Goal: Obtain resource: Obtain resource

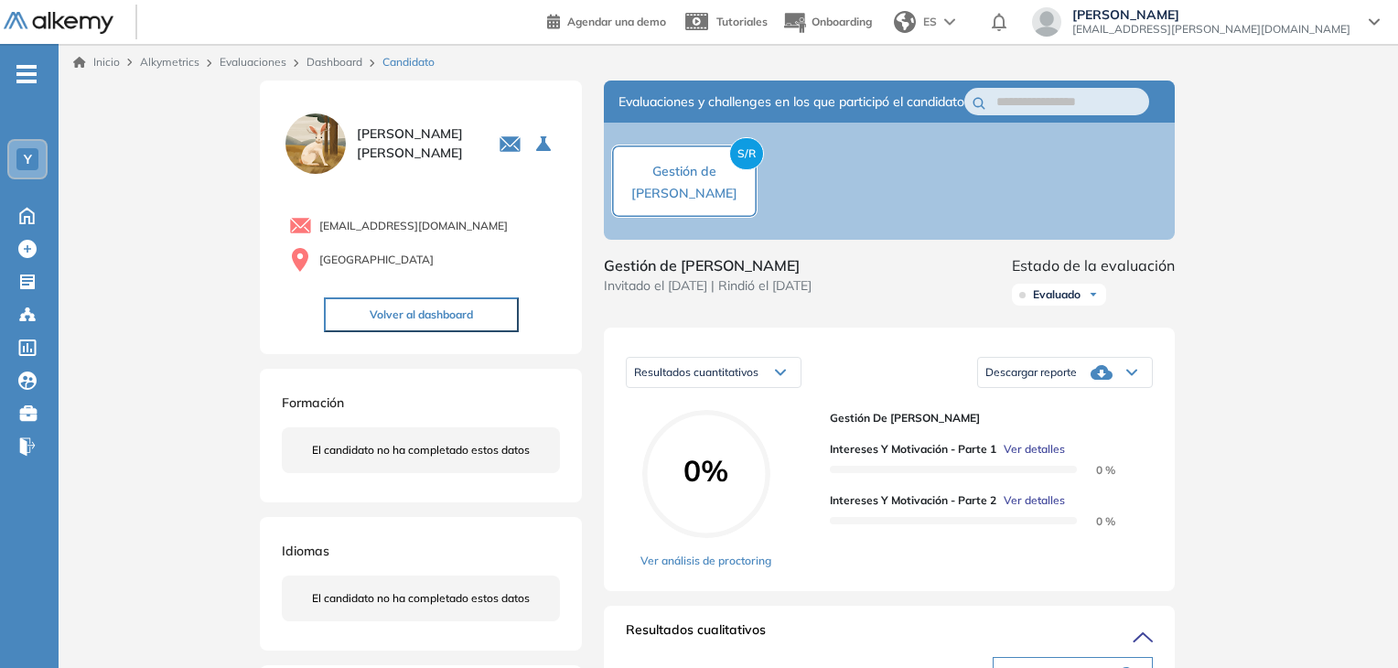
scroll to position [1006, 0]
click at [27, 217] on icon at bounding box center [27, 214] width 32 height 22
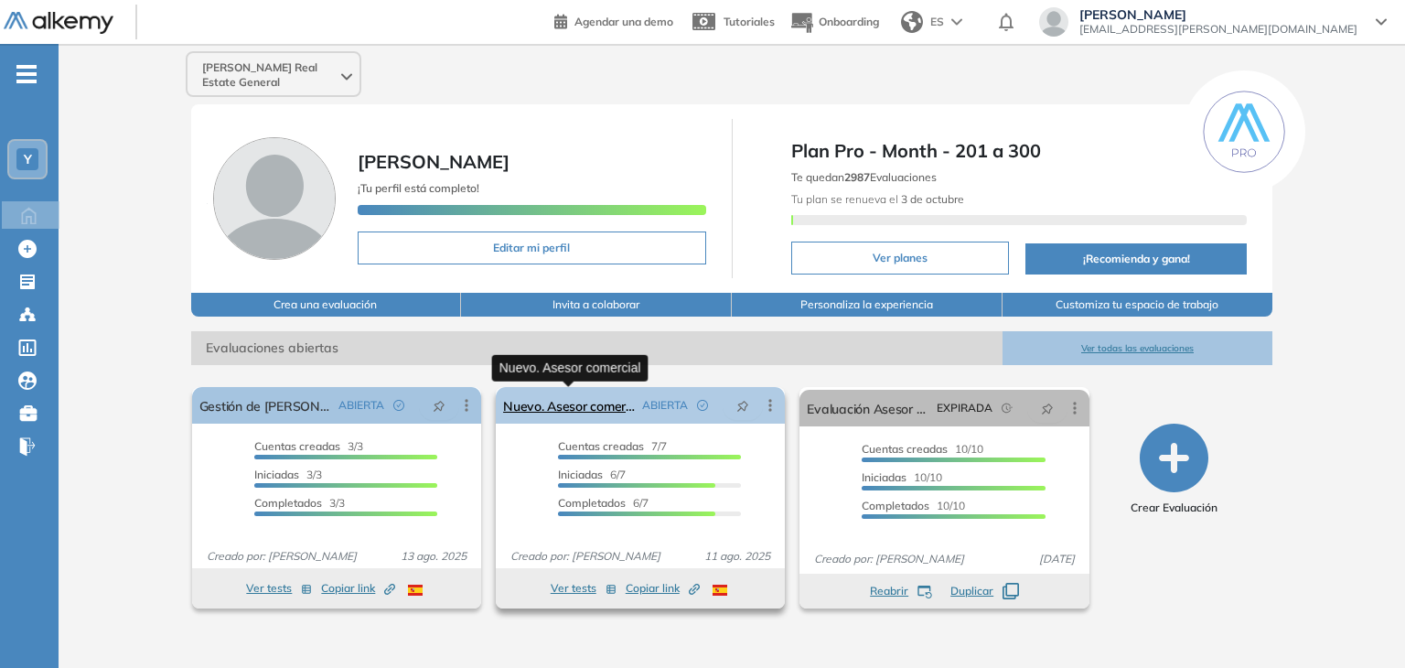
click at [600, 408] on link "Nuevo. Asesor comercial" at bounding box center [569, 405] width 132 height 37
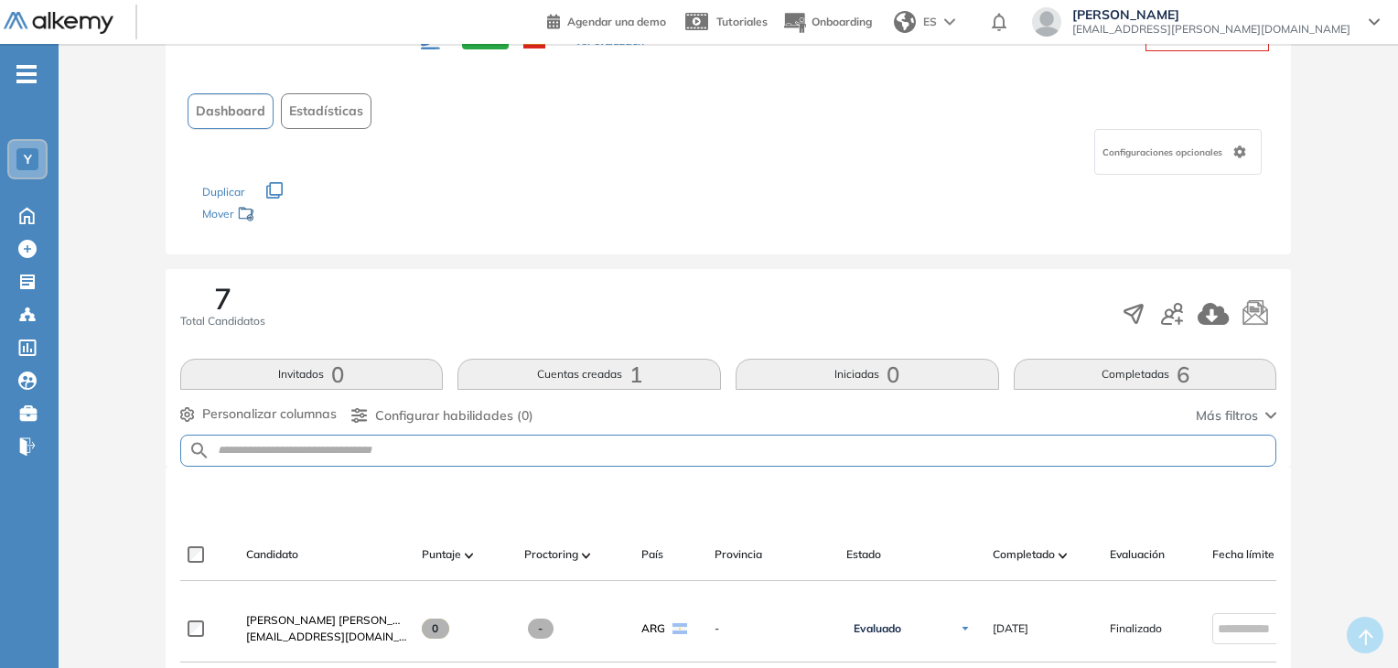
scroll to position [93, 0]
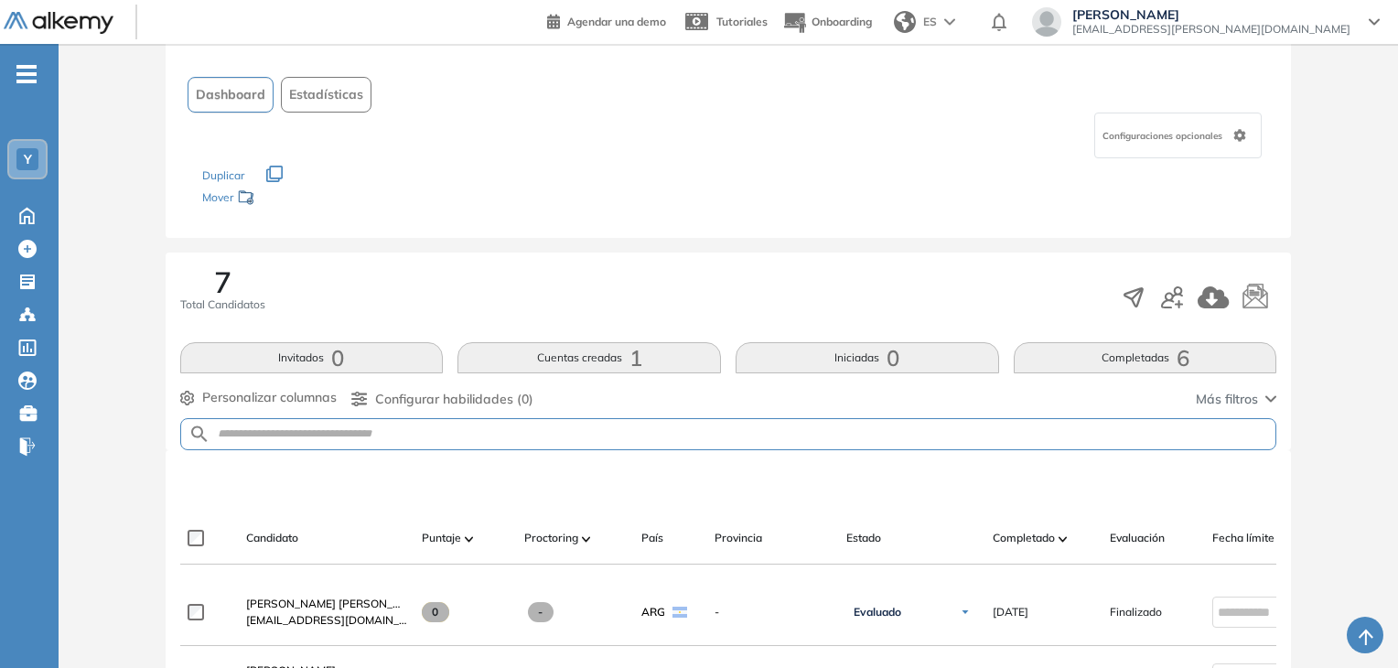
click at [1150, 356] on button "Completadas 6" at bounding box center [1145, 357] width 263 height 31
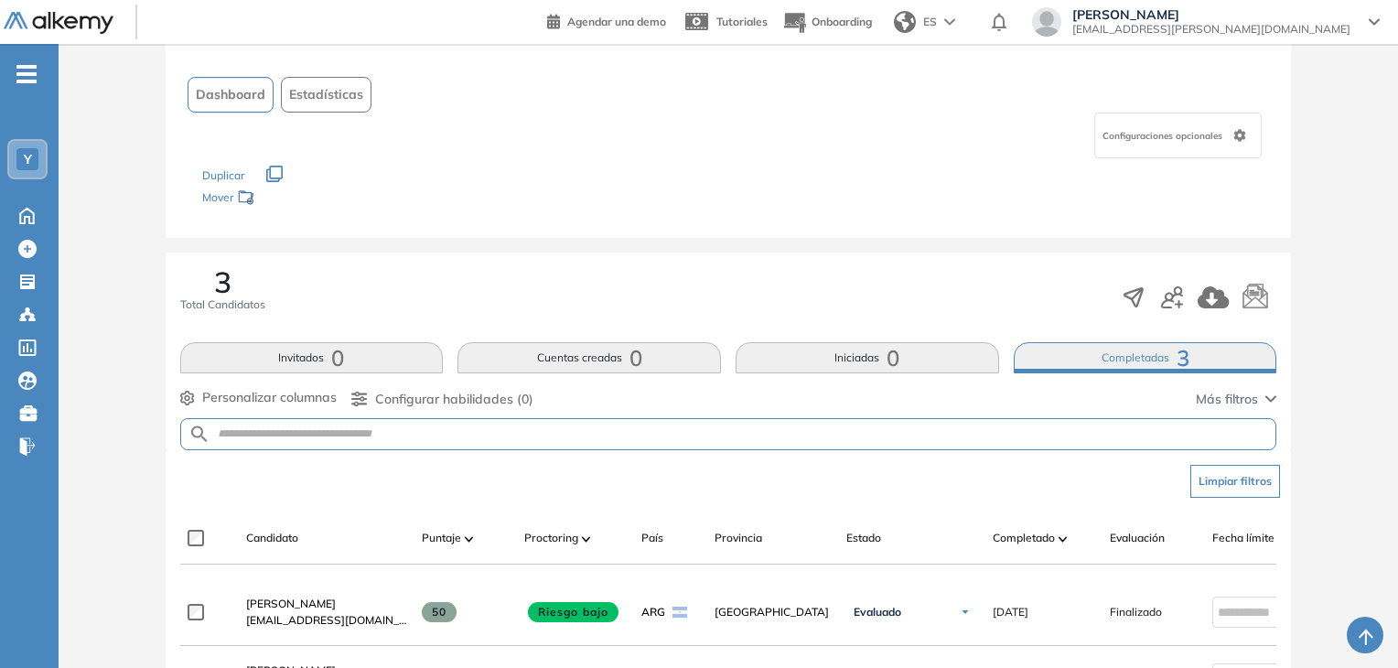
click at [1098, 351] on button "Completadas 3" at bounding box center [1145, 357] width 263 height 31
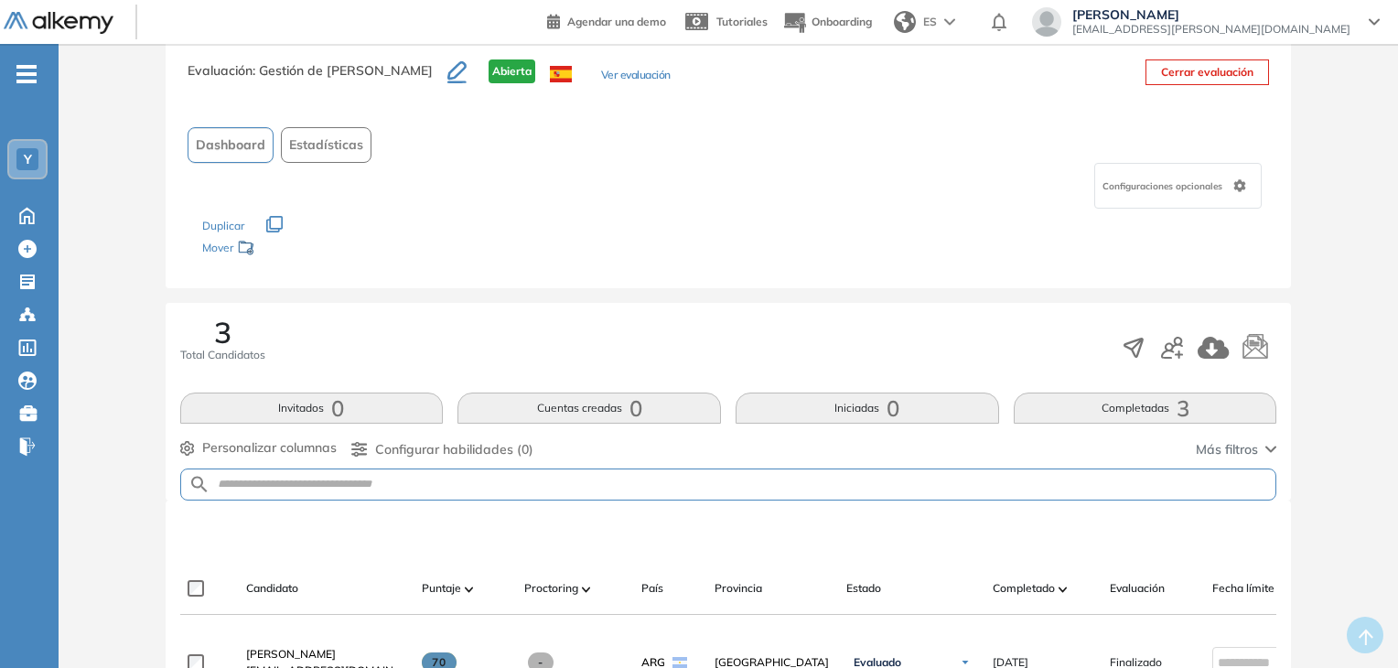
scroll to position [0, 0]
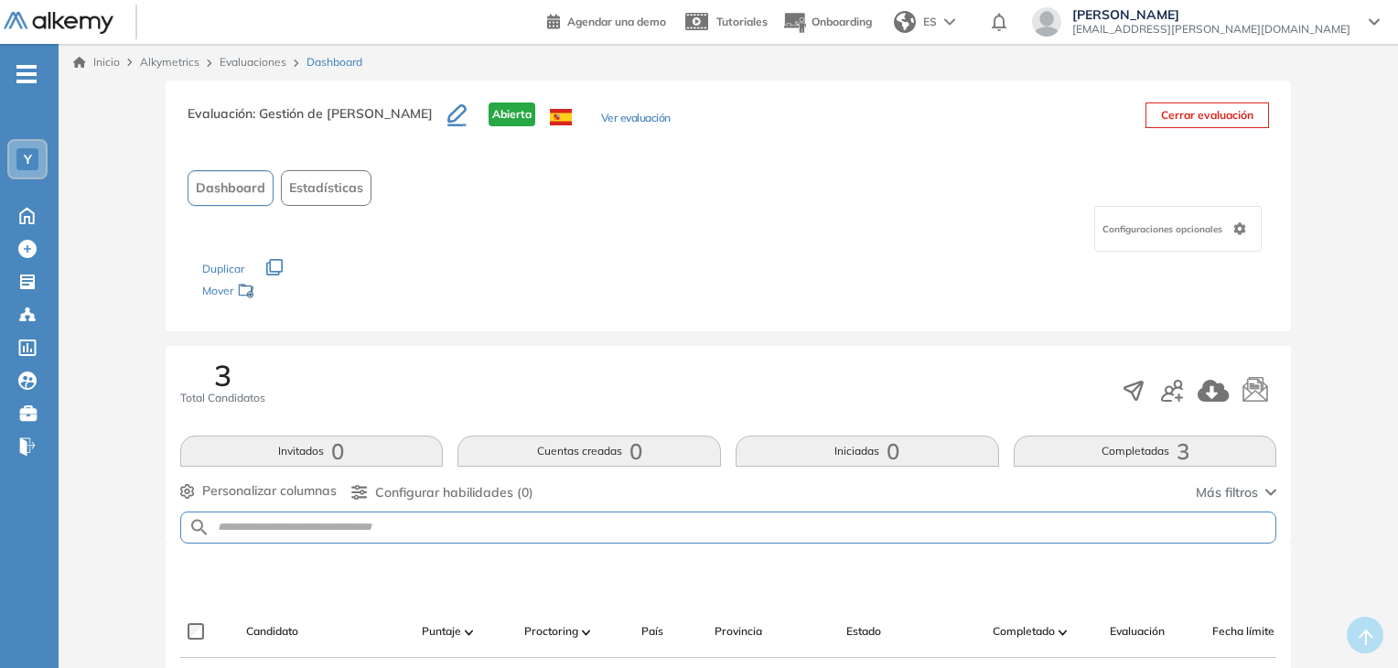
click at [1249, 25] on span "[EMAIL_ADDRESS][PERSON_NAME][DOMAIN_NAME]" at bounding box center [1211, 29] width 278 height 15
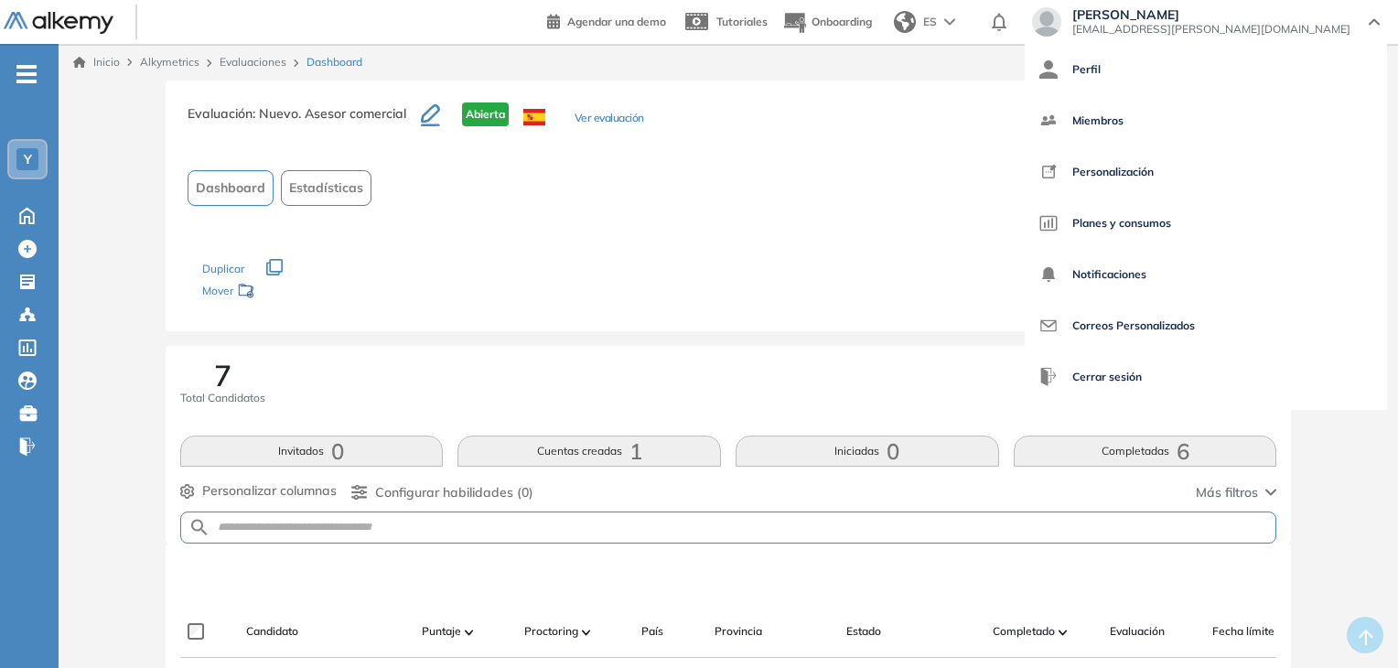
click at [351, 306] on div "Mover" at bounding box center [293, 292] width 183 height 34
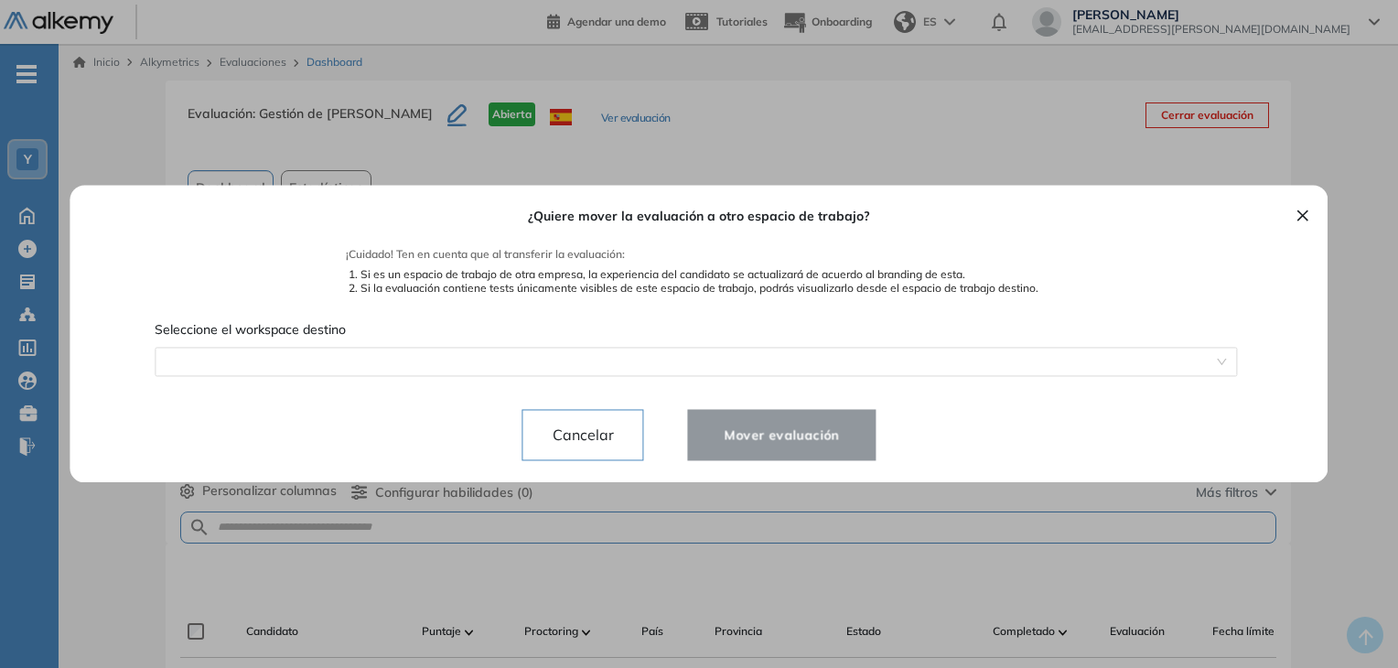
click at [1295, 207] on button "×" at bounding box center [1302, 214] width 15 height 22
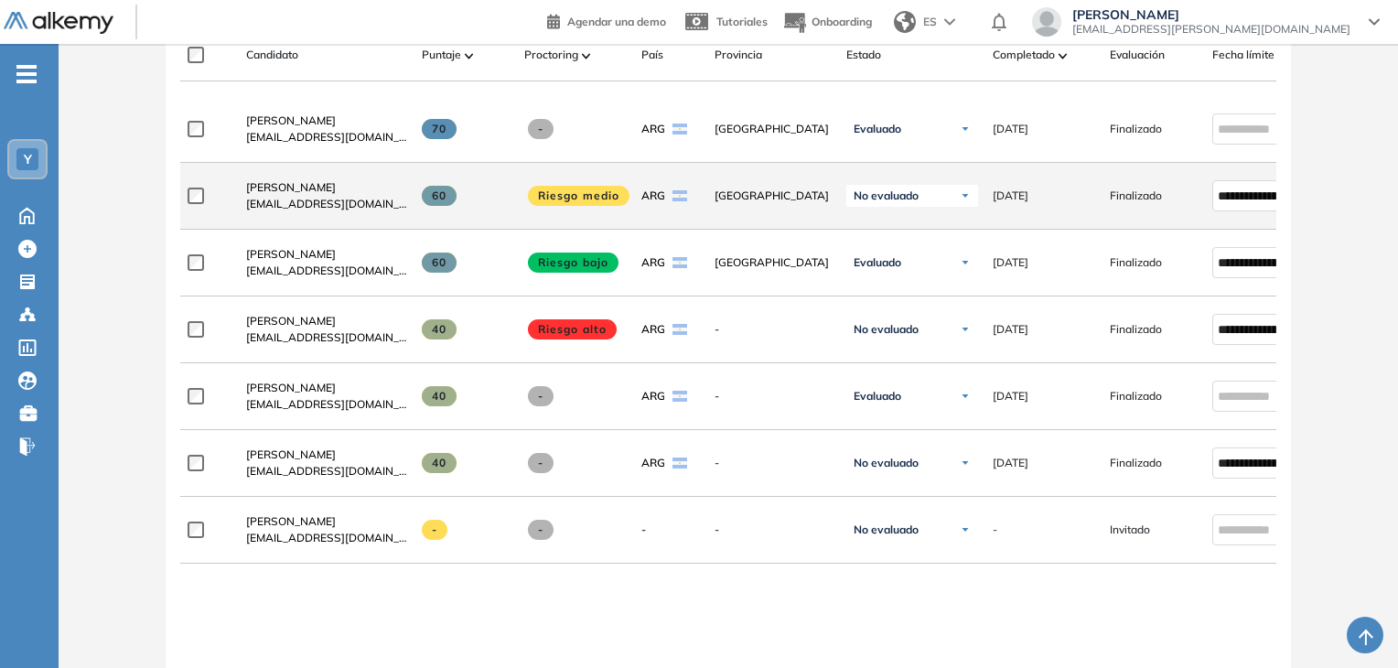
scroll to position [549, 0]
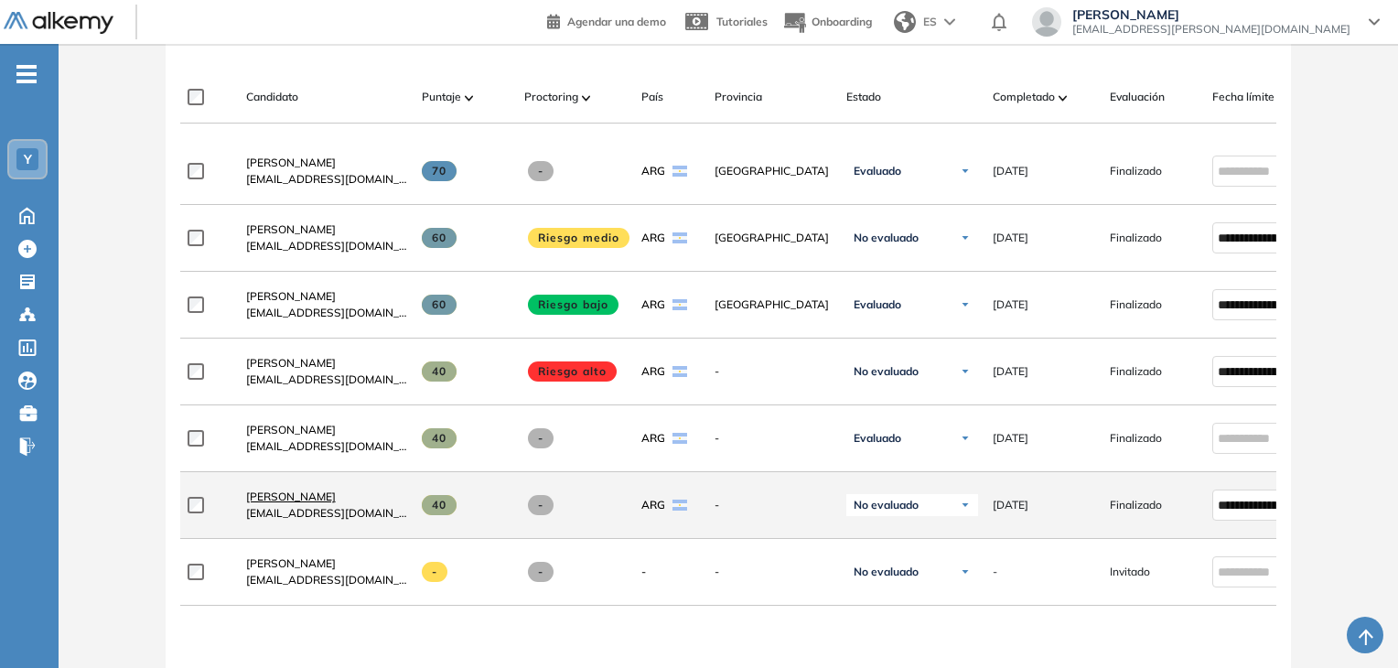
click at [306, 501] on span "[PERSON_NAME]" at bounding box center [291, 496] width 90 height 14
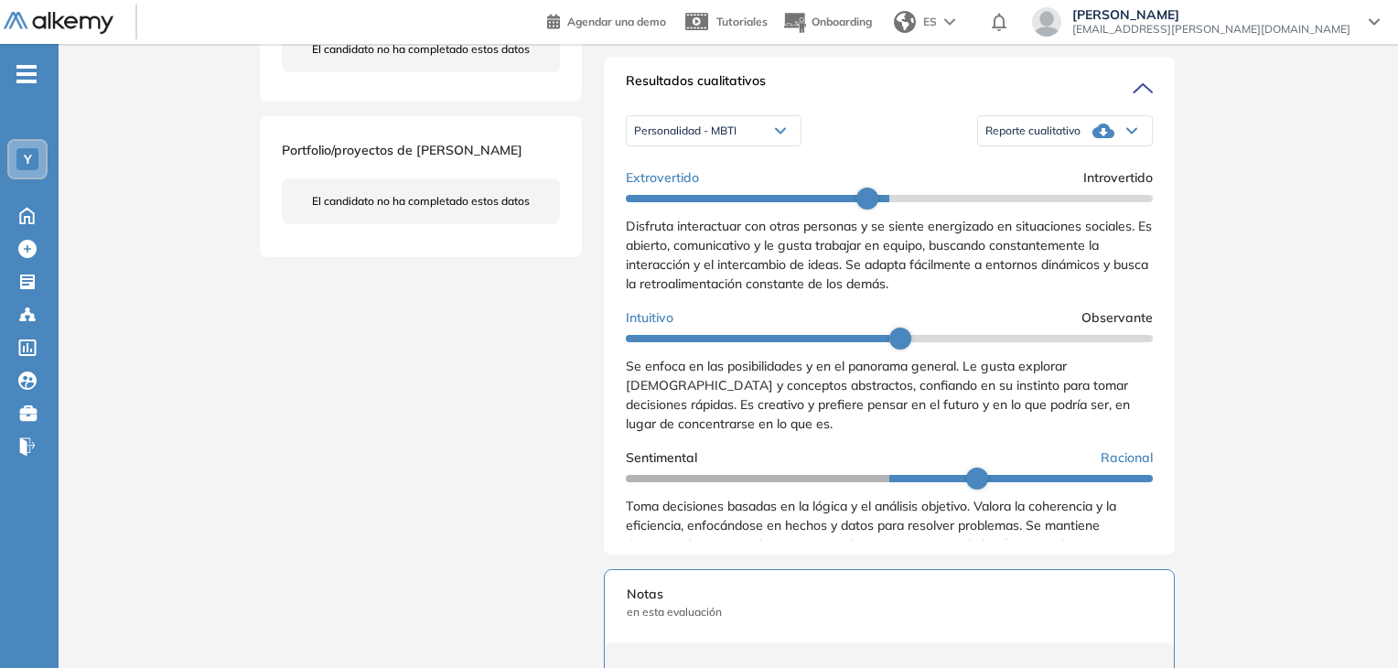
click at [736, 138] on span "Personalidad - MBTI" at bounding box center [685, 131] width 102 height 15
click at [718, 170] on li "Personalidad - MBTI" at bounding box center [682, 161] width 95 height 18
click at [1094, 135] on div "Reporte cualitativo" at bounding box center [1065, 131] width 174 height 37
click at [1256, 173] on div "Inicio Alkymetrics Evaluaciones Dashboard Candidato Duración : 00:00:00 Cantida…" at bounding box center [728, 311] width 1339 height 1632
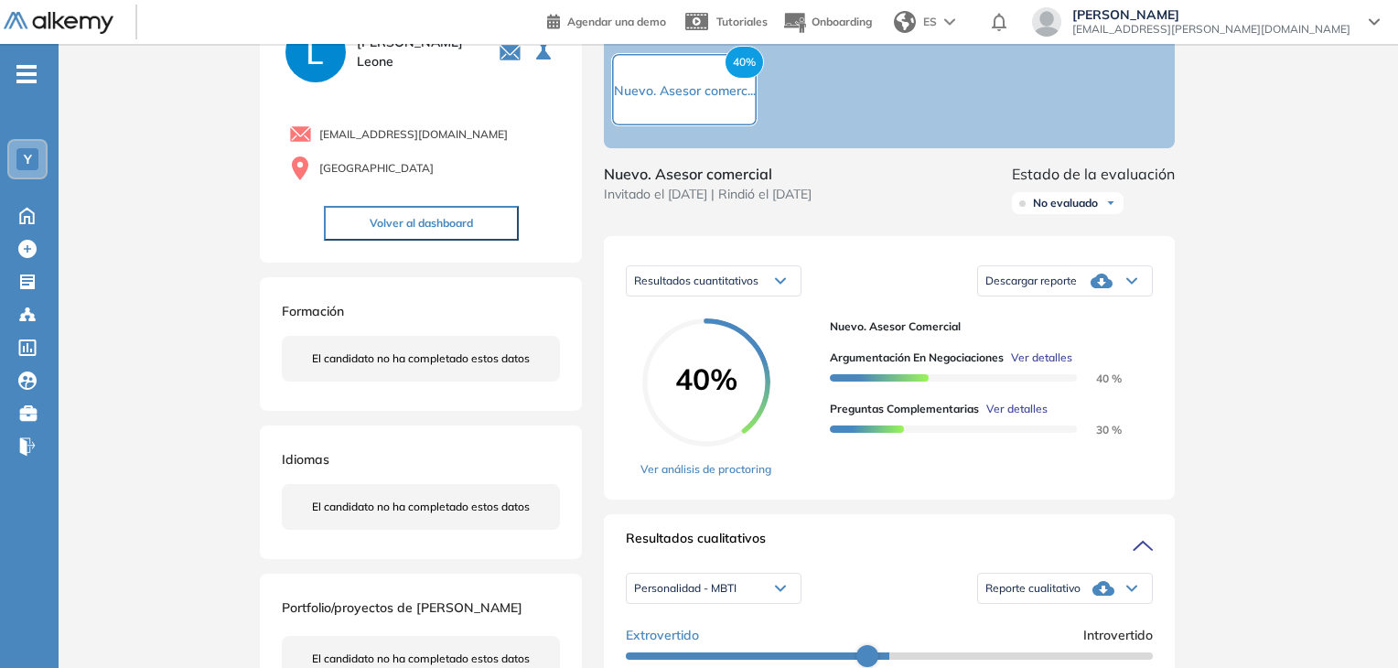
scroll to position [274, 0]
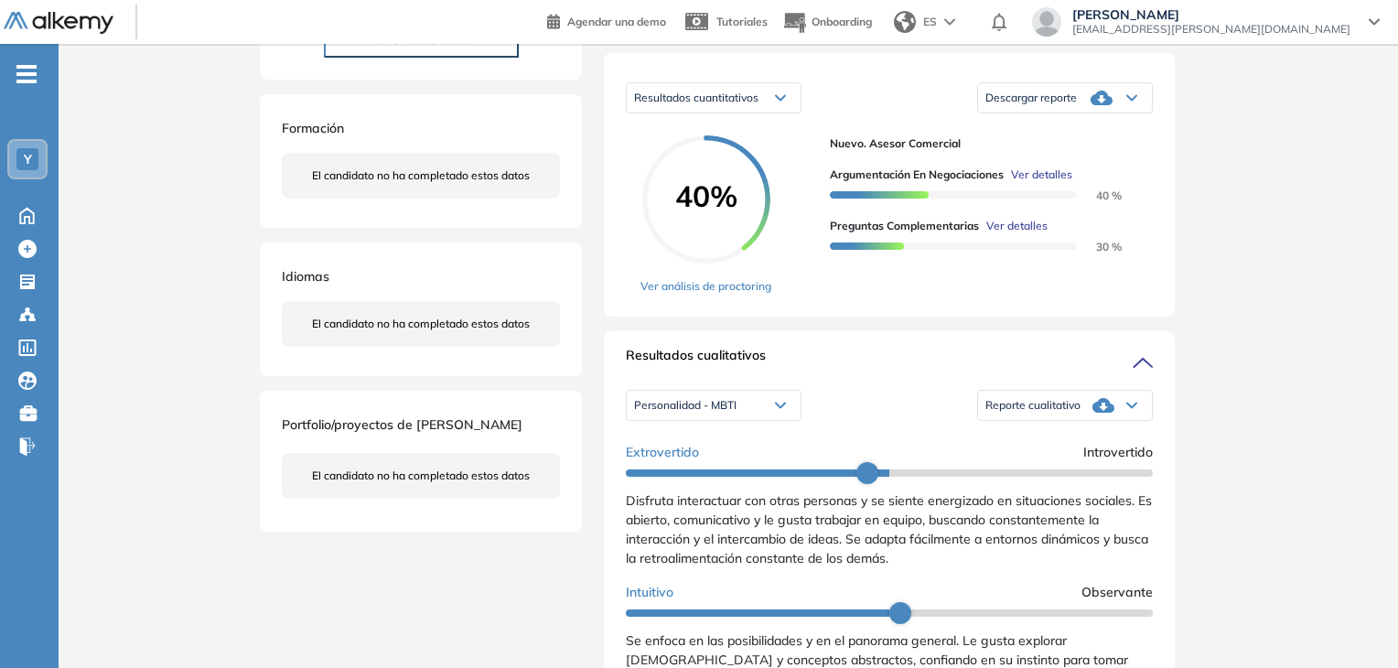
click at [1093, 413] on icon at bounding box center [1103, 405] width 22 height 15
click at [1059, 445] on li "Reporte con Afinidad AI" at bounding box center [1042, 435] width 112 height 18
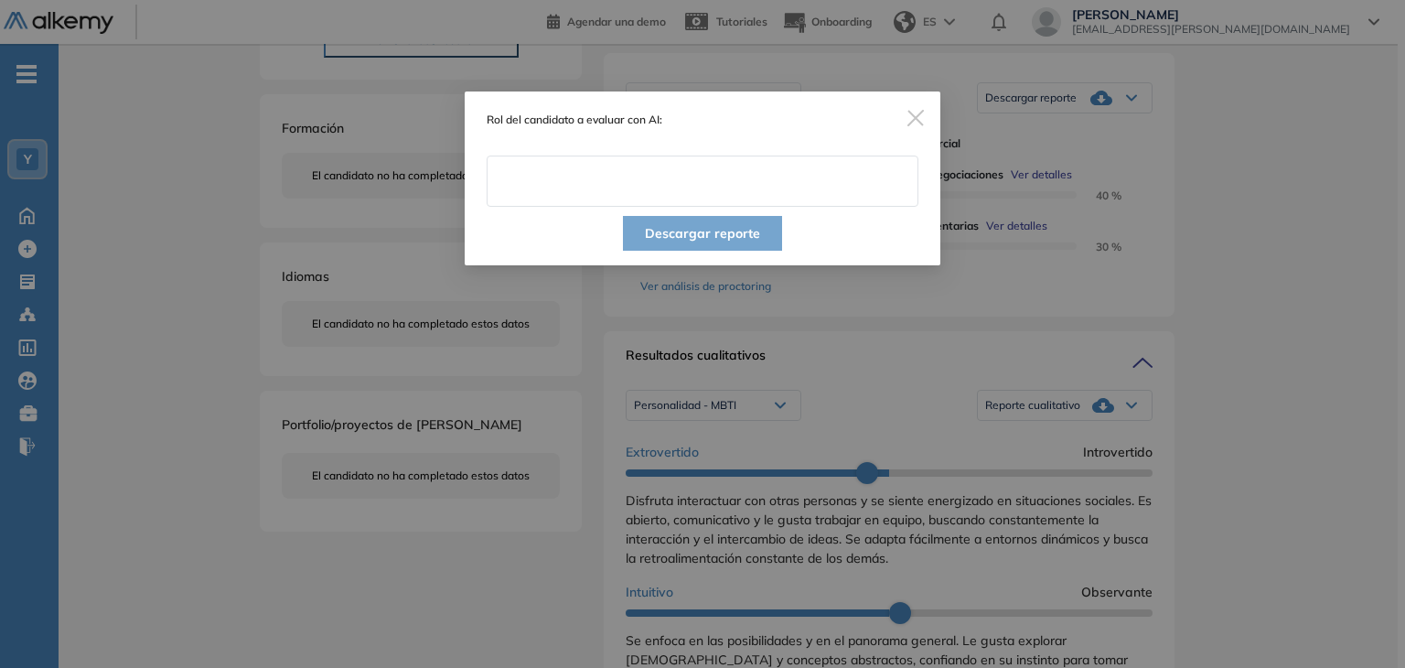
click at [561, 187] on input "text" at bounding box center [703, 181] width 432 height 51
type input "**********"
click at [741, 145] on div "**********" at bounding box center [703, 148] width 476 height 115
click at [729, 231] on button "Descargar reporte" at bounding box center [702, 233] width 159 height 35
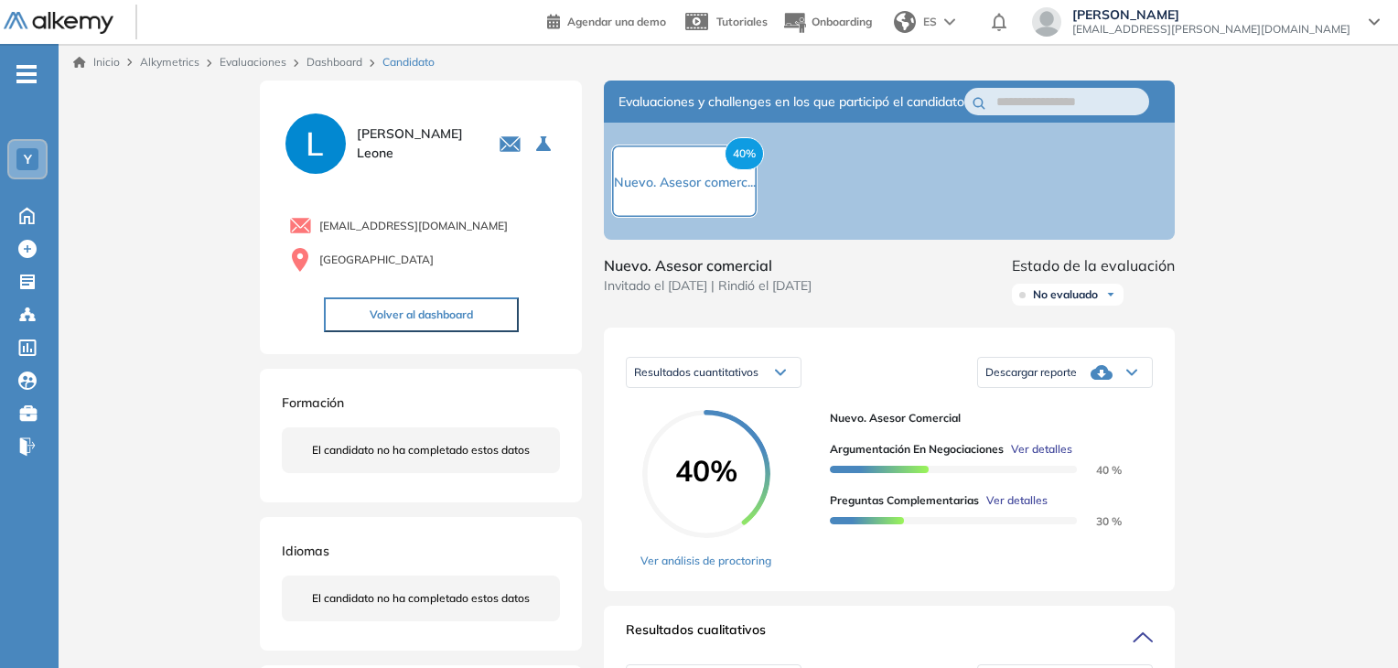
scroll to position [91, 0]
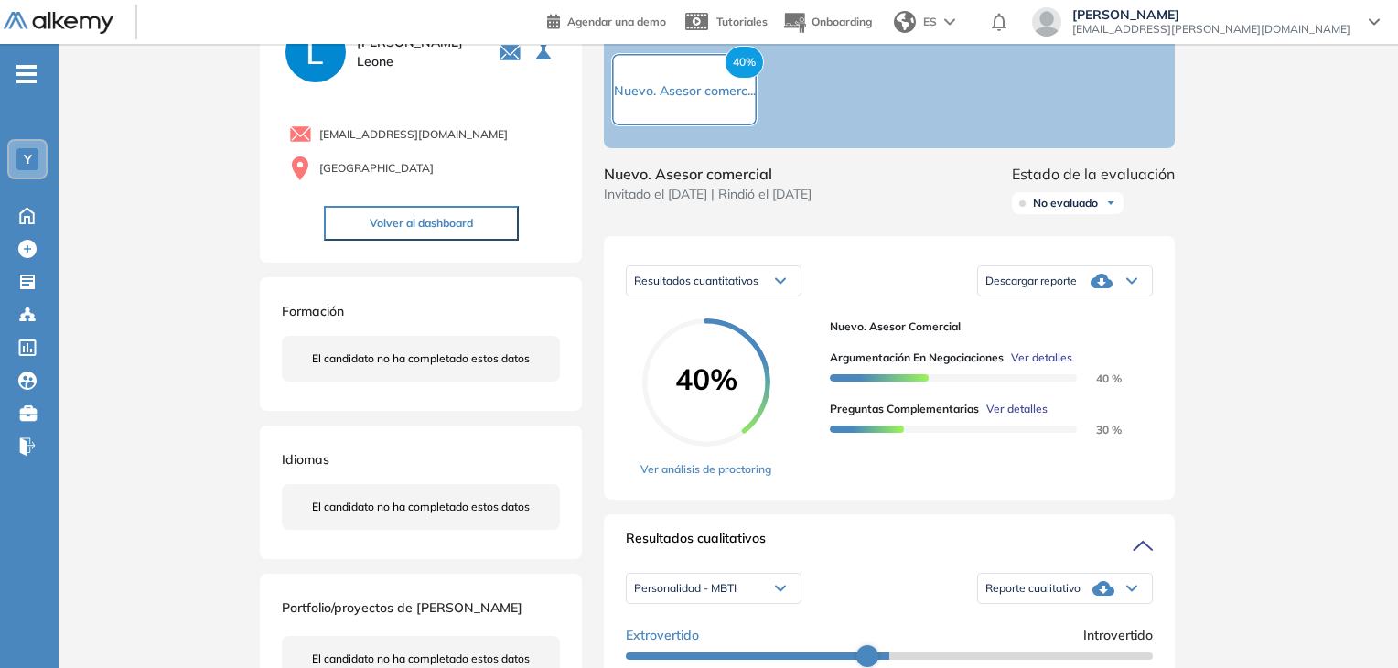
click at [1118, 299] on div "Descargar reporte" at bounding box center [1065, 281] width 174 height 37
click at [1099, 353] on li "Descargar informe resumido" at bounding box center [1054, 344] width 136 height 18
click at [758, 287] on span "Resultados cuantitativos" at bounding box center [696, 281] width 124 height 14
click at [721, 360] on span "Resultados relativos" at bounding box center [682, 353] width 94 height 14
click at [756, 295] on div "Resultados relativos" at bounding box center [714, 280] width 174 height 29
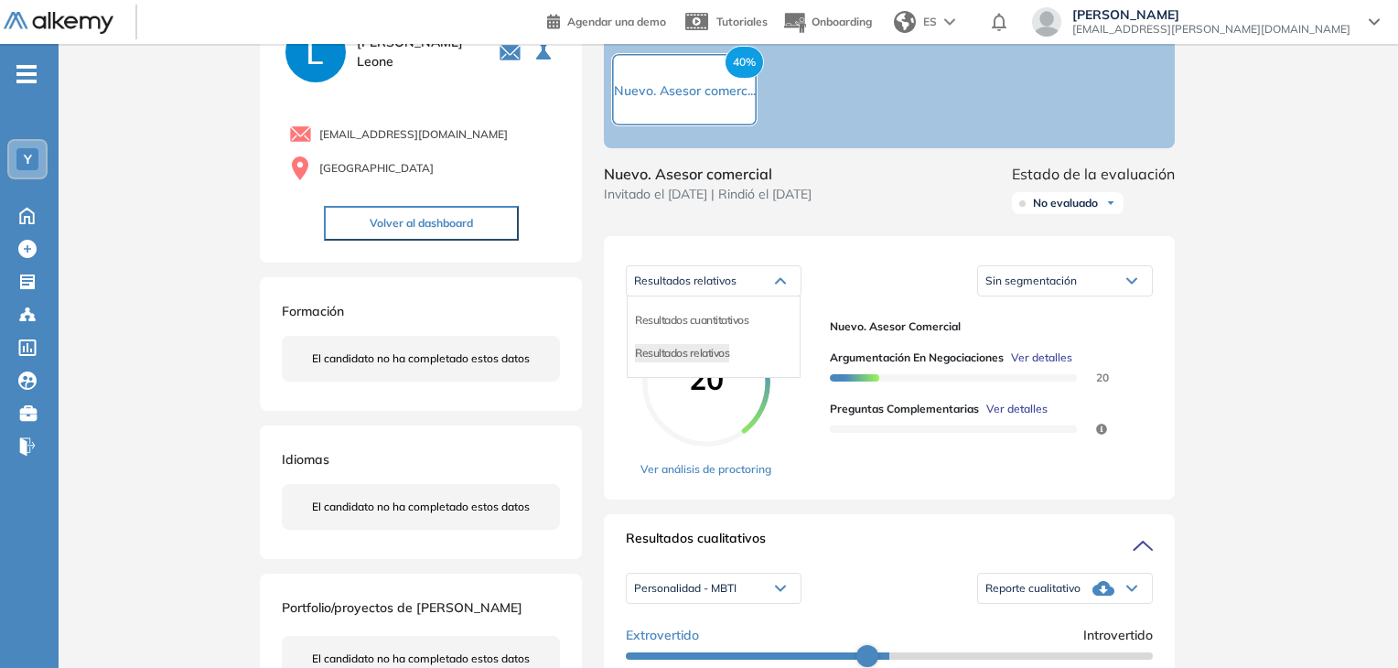
click at [1148, 291] on div "Sin segmentación" at bounding box center [1065, 280] width 174 height 29
click at [1123, 295] on div "Sin segmentación" at bounding box center [1065, 280] width 174 height 29
click at [739, 294] on div "Resultados relativos" at bounding box center [714, 280] width 174 height 29
click at [673, 327] on span "Resultados cuantitativos" at bounding box center [691, 320] width 113 height 14
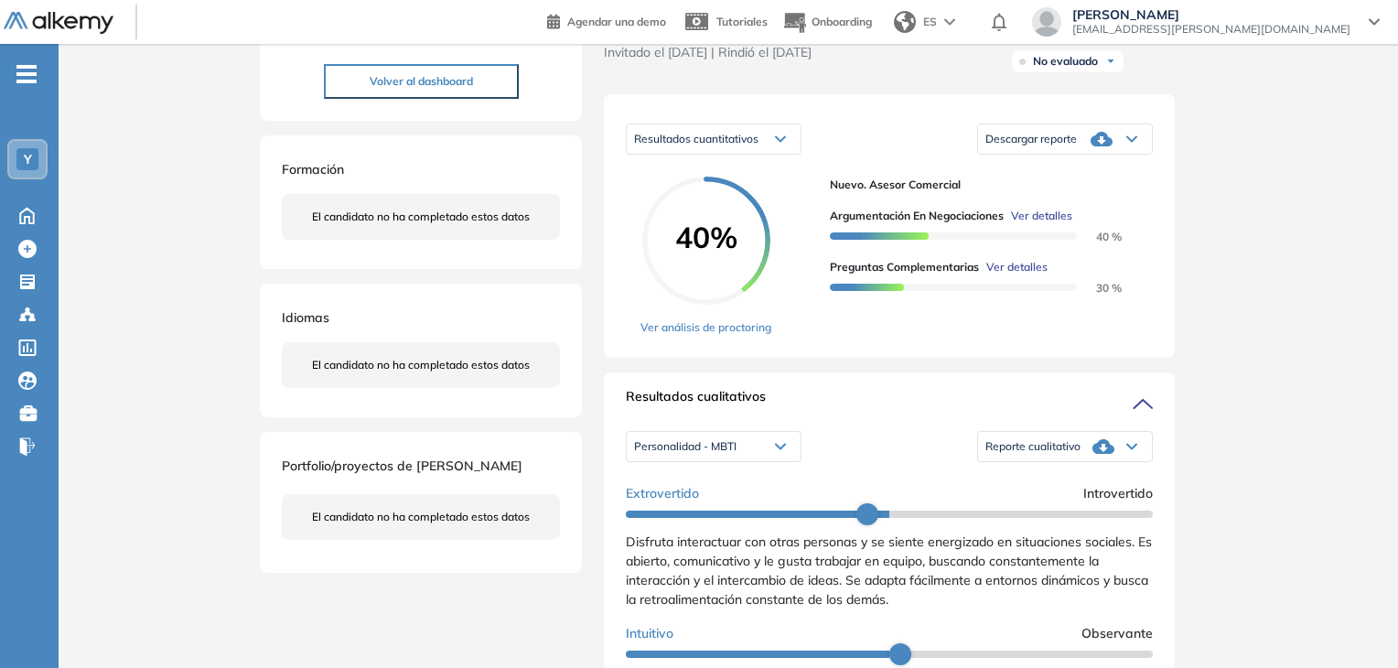
scroll to position [274, 0]
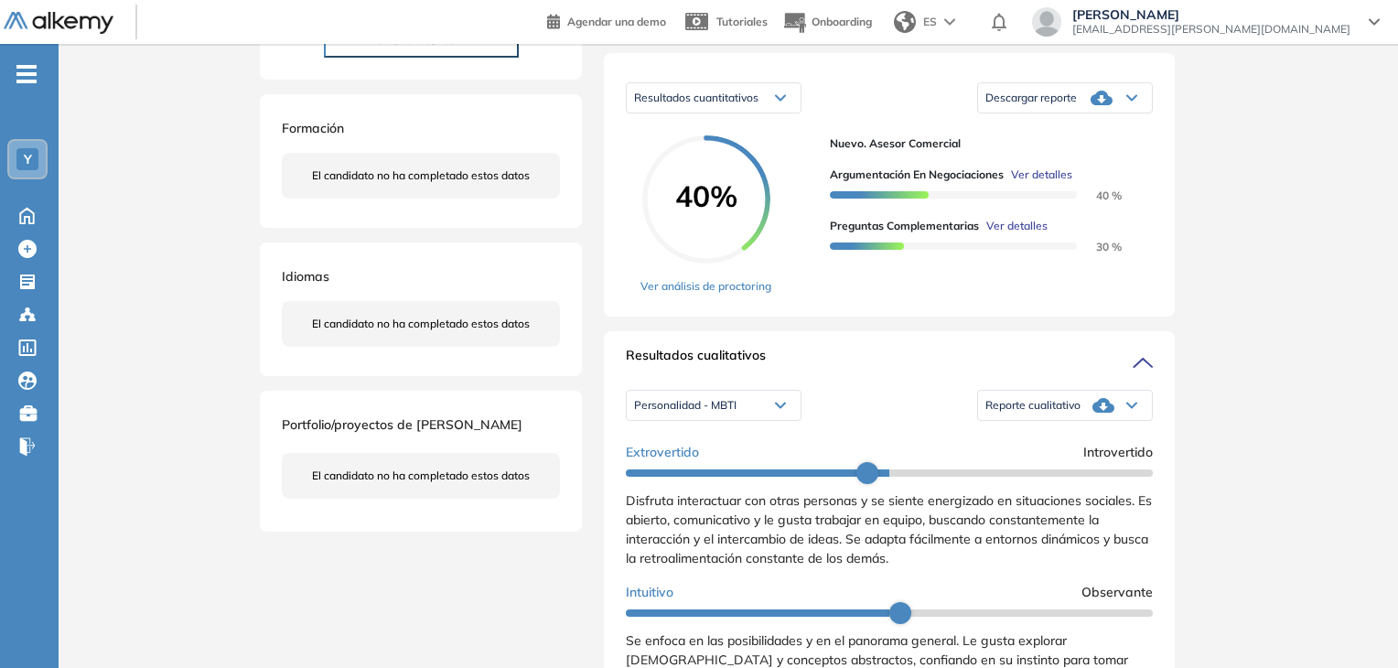
click at [777, 420] on div "Personalidad - MBTI" at bounding box center [714, 405] width 174 height 29
click at [721, 478] on li "Perfil de Habilidades Comerciales" at bounding box center [714, 468] width 158 height 18
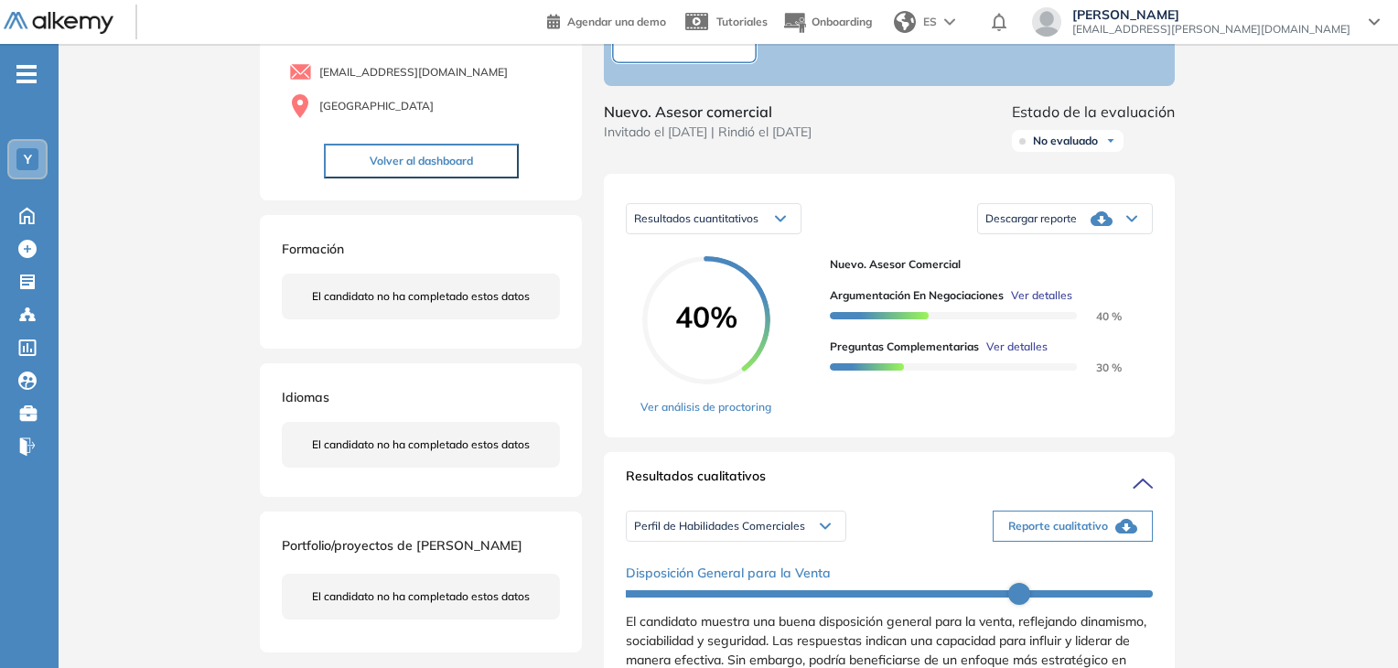
scroll to position [0, 0]
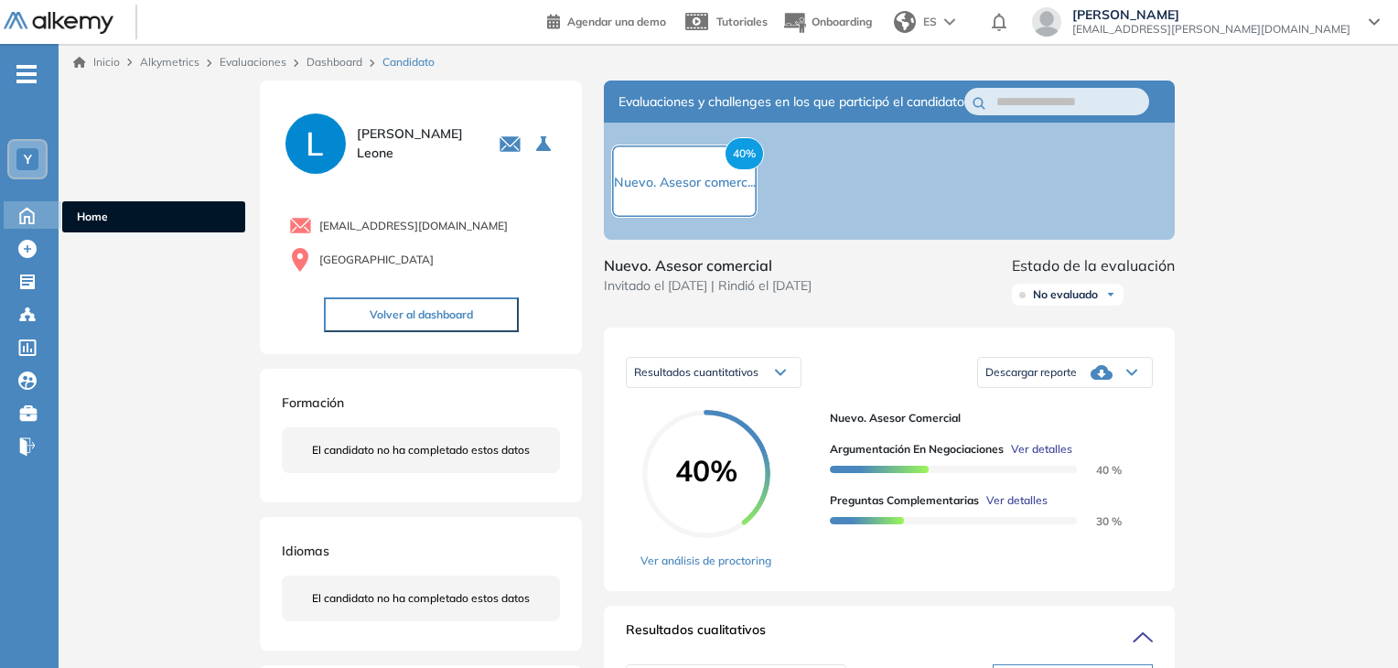
click at [27, 213] on icon at bounding box center [27, 214] width 32 height 22
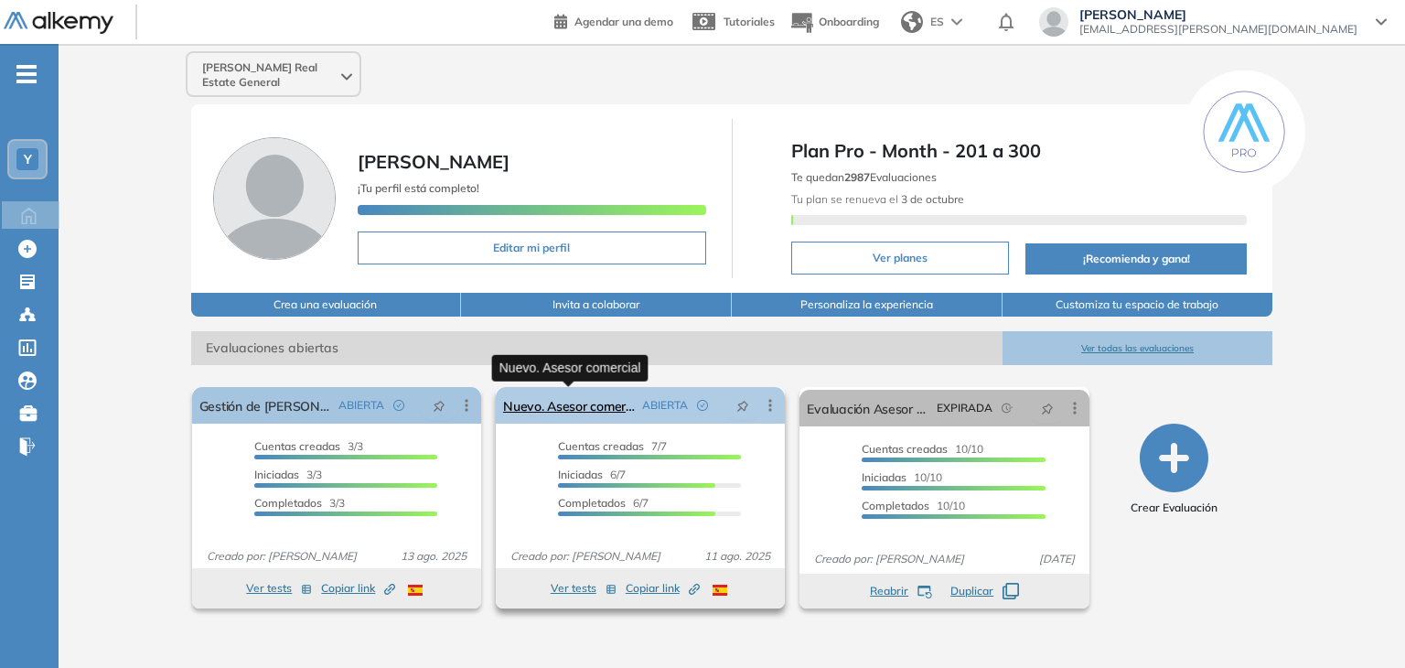
click at [566, 402] on link "Nuevo. Asesor comercial" at bounding box center [569, 405] width 132 height 37
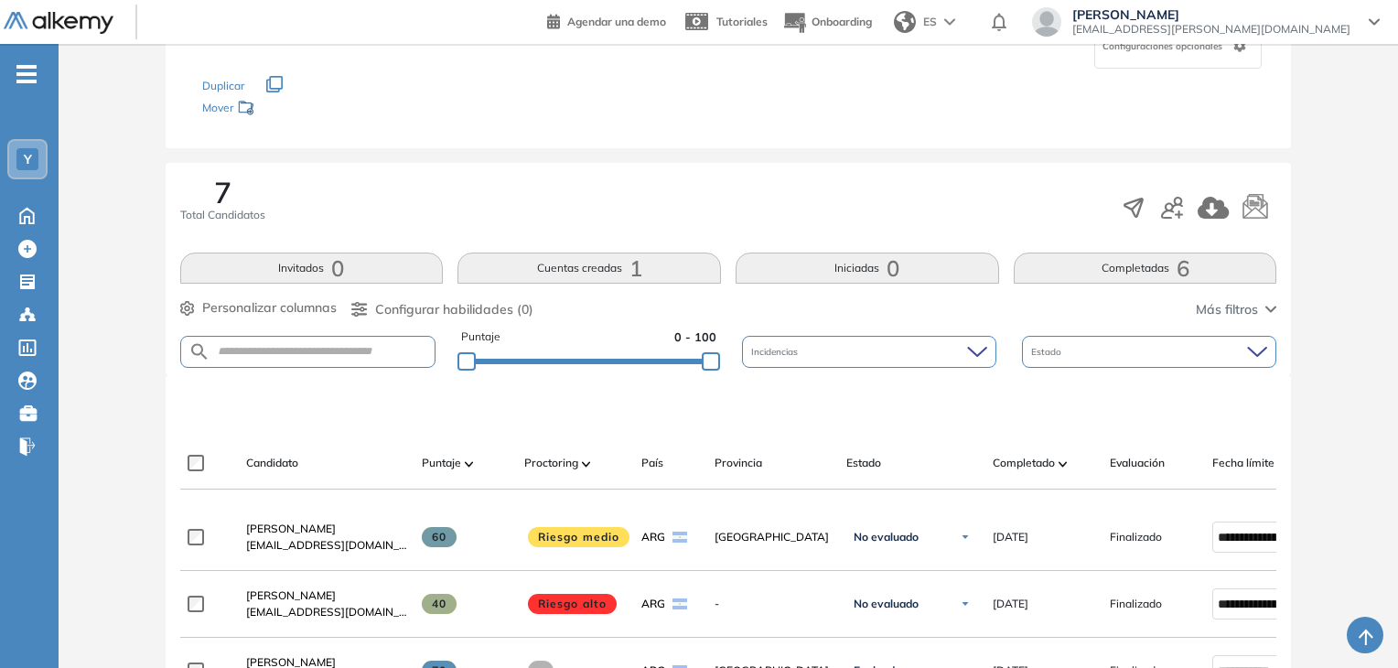
click at [1142, 265] on button "Completadas 6" at bounding box center [1145, 267] width 263 height 31
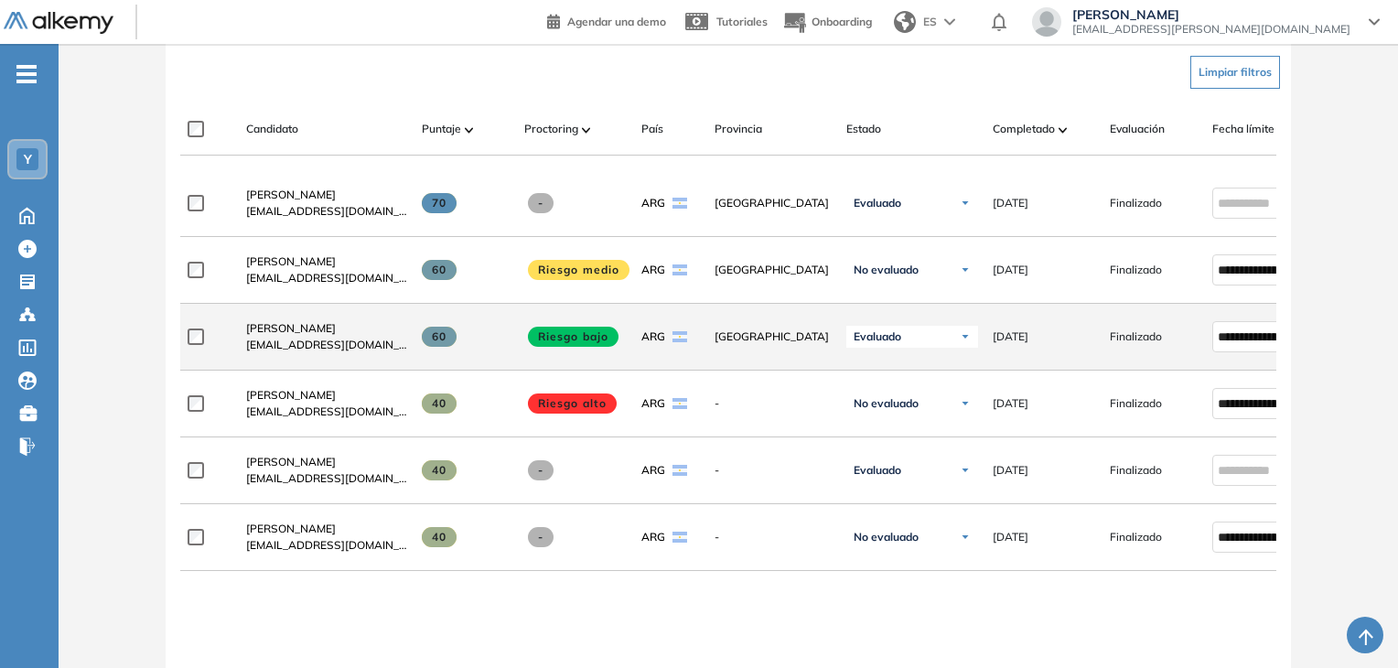
scroll to position [549, 0]
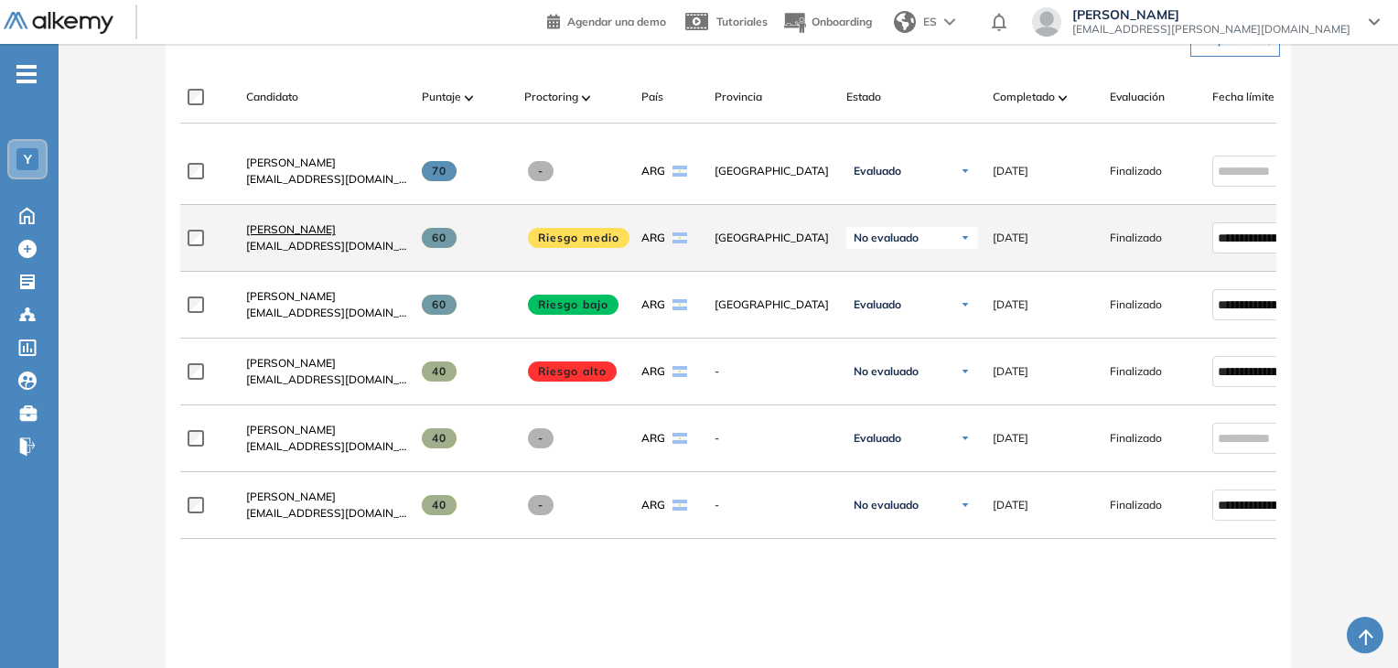
click at [318, 235] on span "[PERSON_NAME] [PERSON_NAME] Knelef [PERSON_NAME]" at bounding box center [291, 229] width 90 height 14
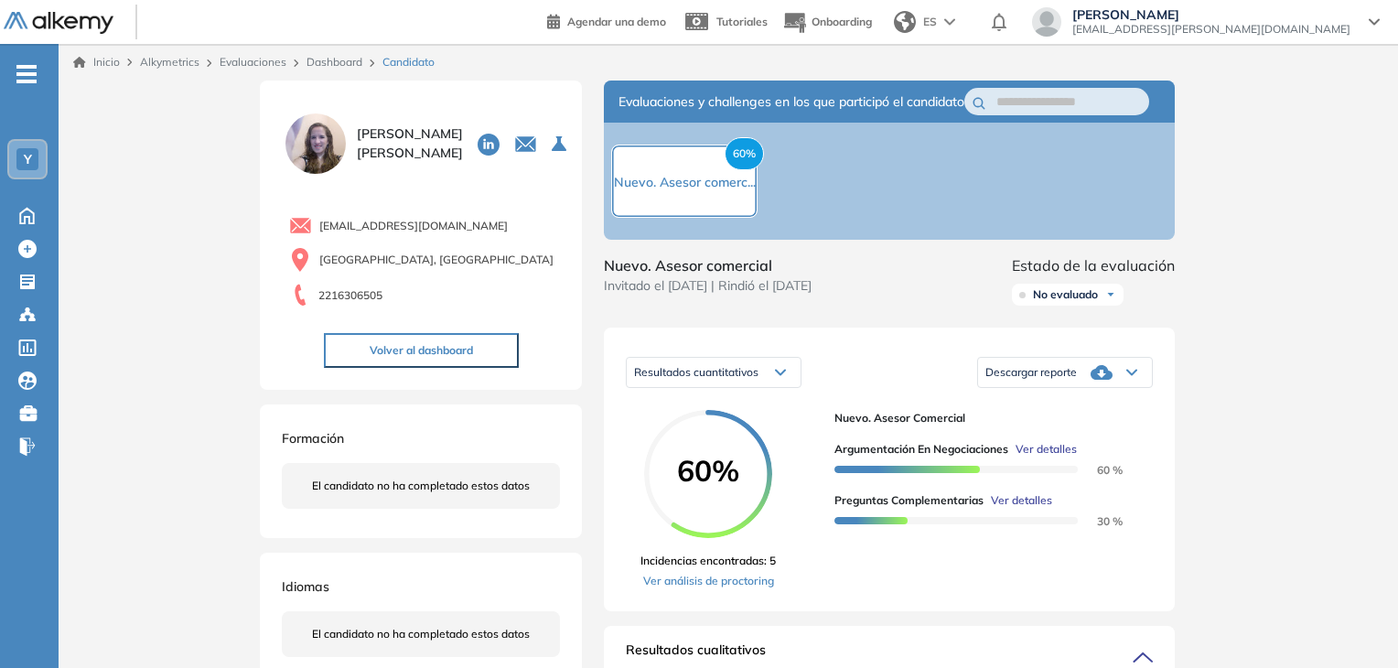
click at [1065, 302] on span "No evaluado" at bounding box center [1065, 294] width 65 height 15
click at [1071, 372] on li "Evaluado" at bounding box center [1055, 363] width 43 height 18
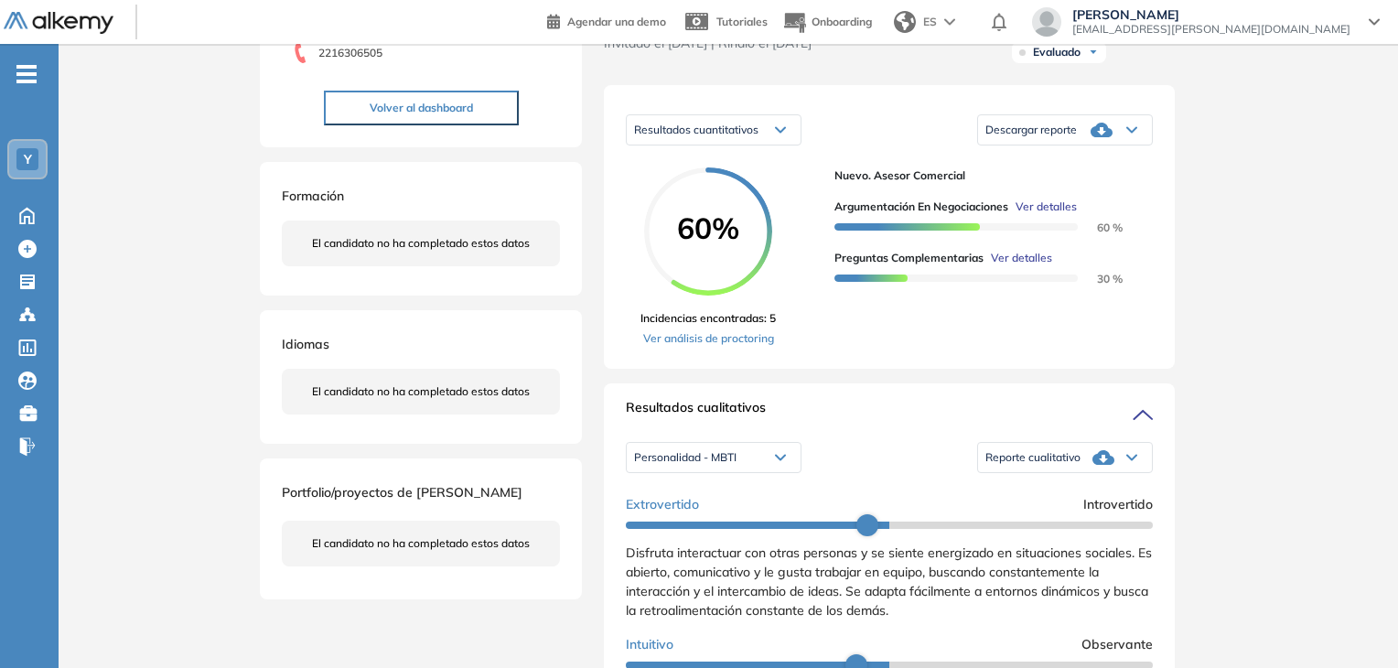
scroll to position [274, 0]
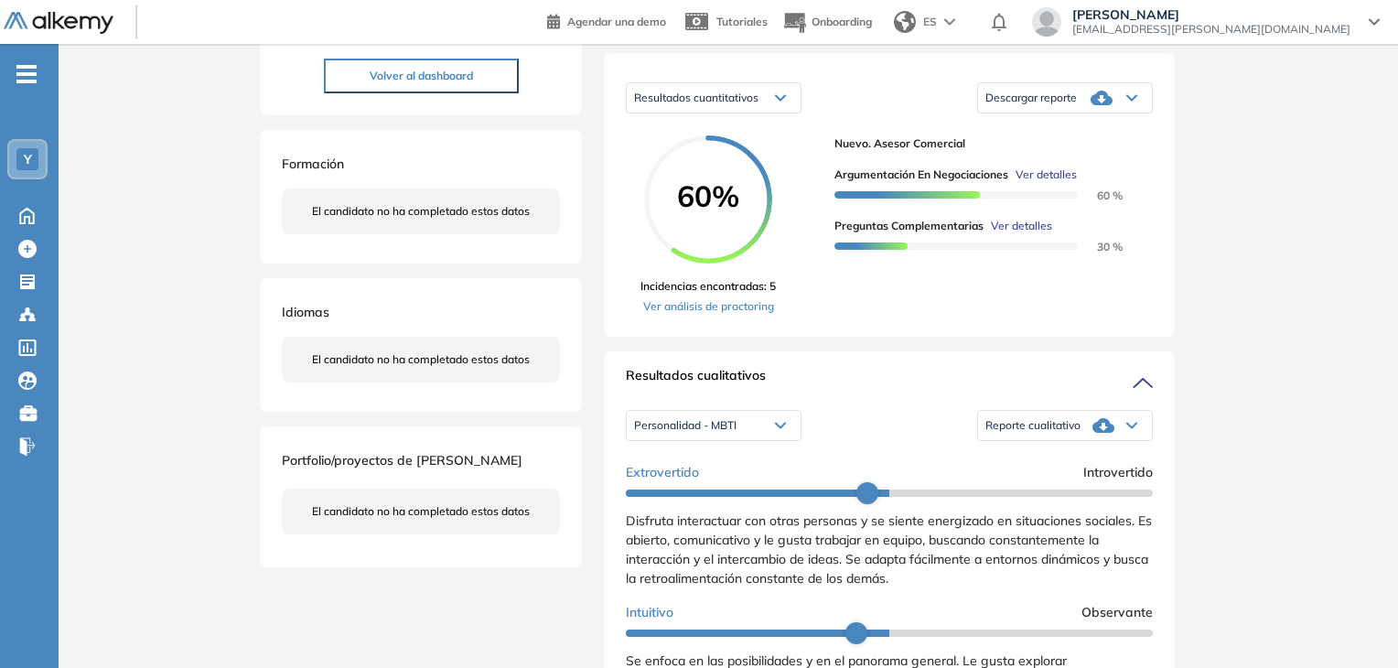
click at [1074, 443] on div "Reporte cualitativo" at bounding box center [1065, 425] width 174 height 37
click at [747, 440] on div "Personalidad - MBTI" at bounding box center [714, 425] width 174 height 29
click at [918, 375] on div "Resultados cualitativos Personalidad - MBTI Personalidad - MBTI Perfil de Habil…" at bounding box center [889, 600] width 571 height 498
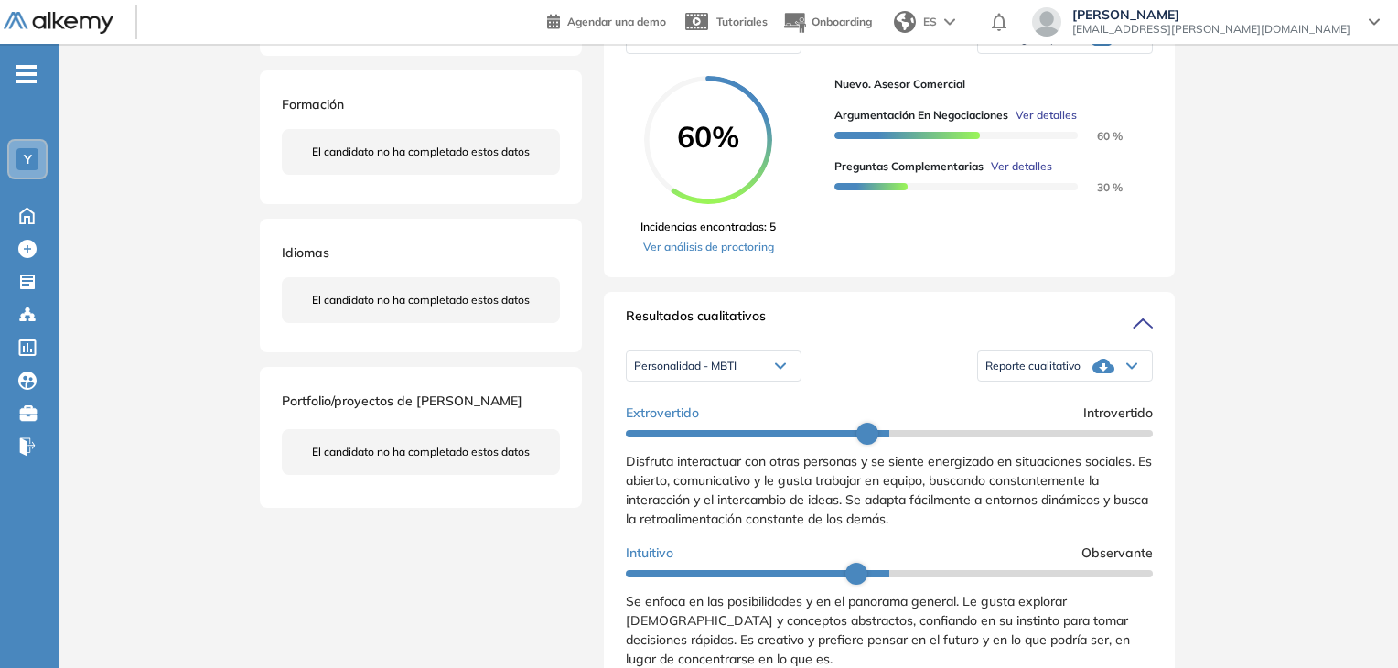
scroll to position [366, 0]
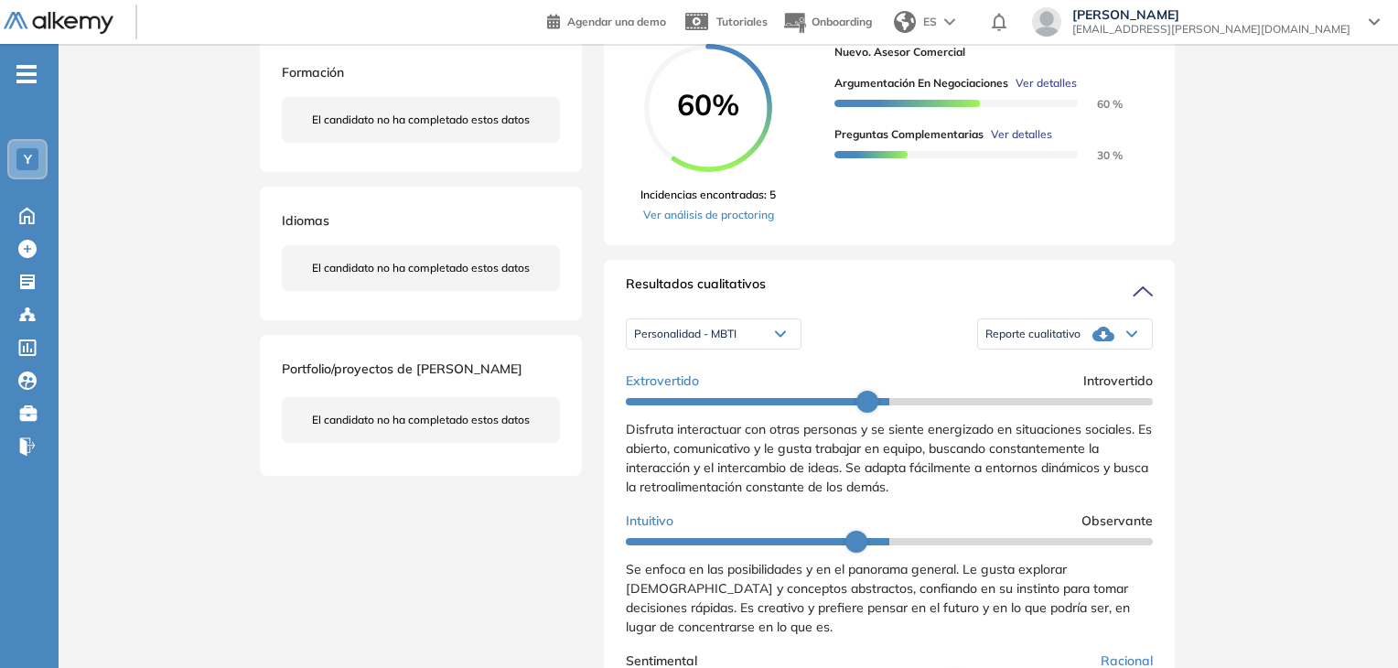
click at [1092, 341] on icon at bounding box center [1103, 334] width 22 height 15
click at [1073, 373] on li "Reporte con Afinidad AI" at bounding box center [1042, 364] width 112 height 18
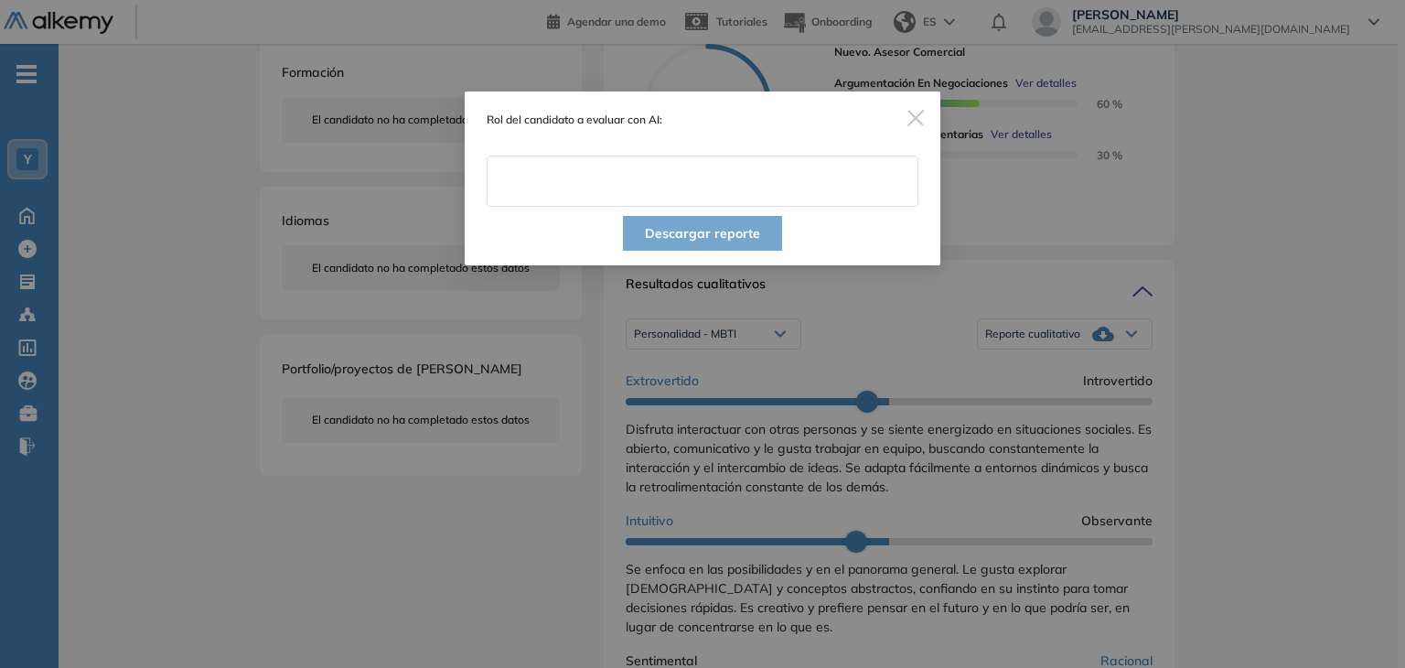
click at [647, 192] on input "text" at bounding box center [703, 181] width 432 height 51
type input "**********"
click at [714, 231] on button "Descargar reporte" at bounding box center [702, 233] width 159 height 35
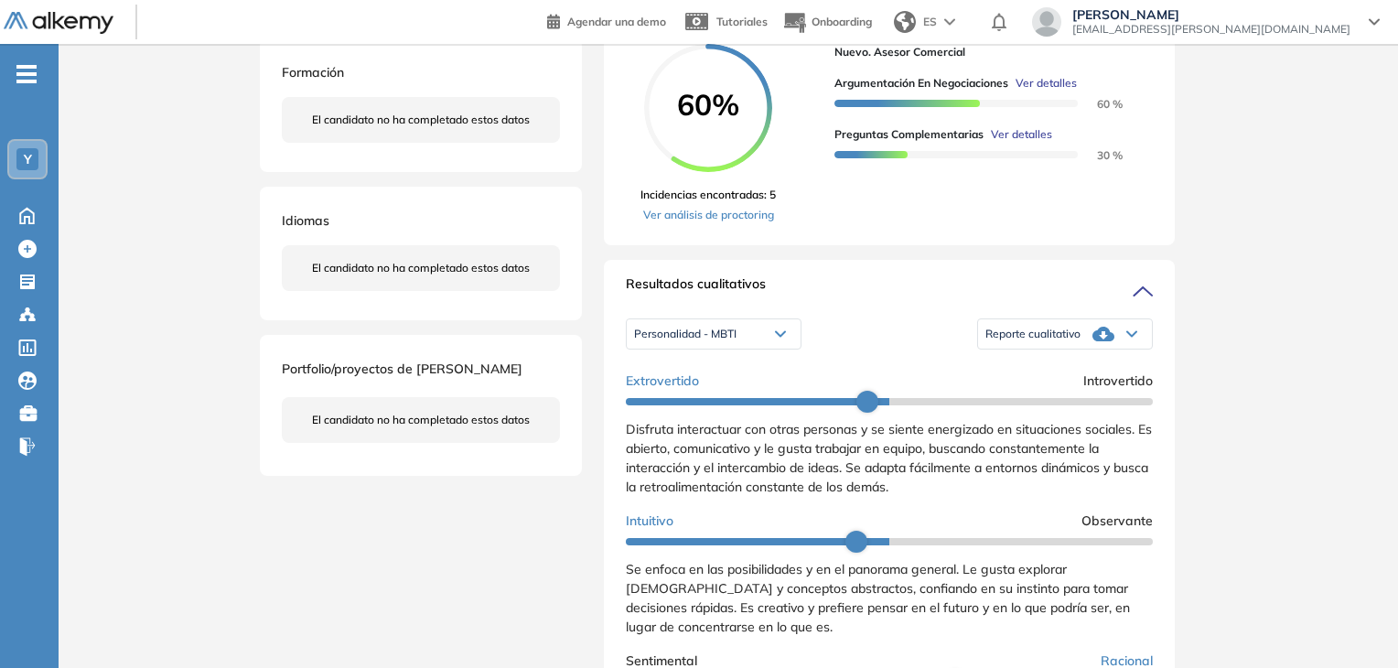
click at [904, 223] on div "Nuevo. Asesor comercial Argumentación en negociaciones Ver detalles 60 % Pregun…" at bounding box center [986, 133] width 304 height 179
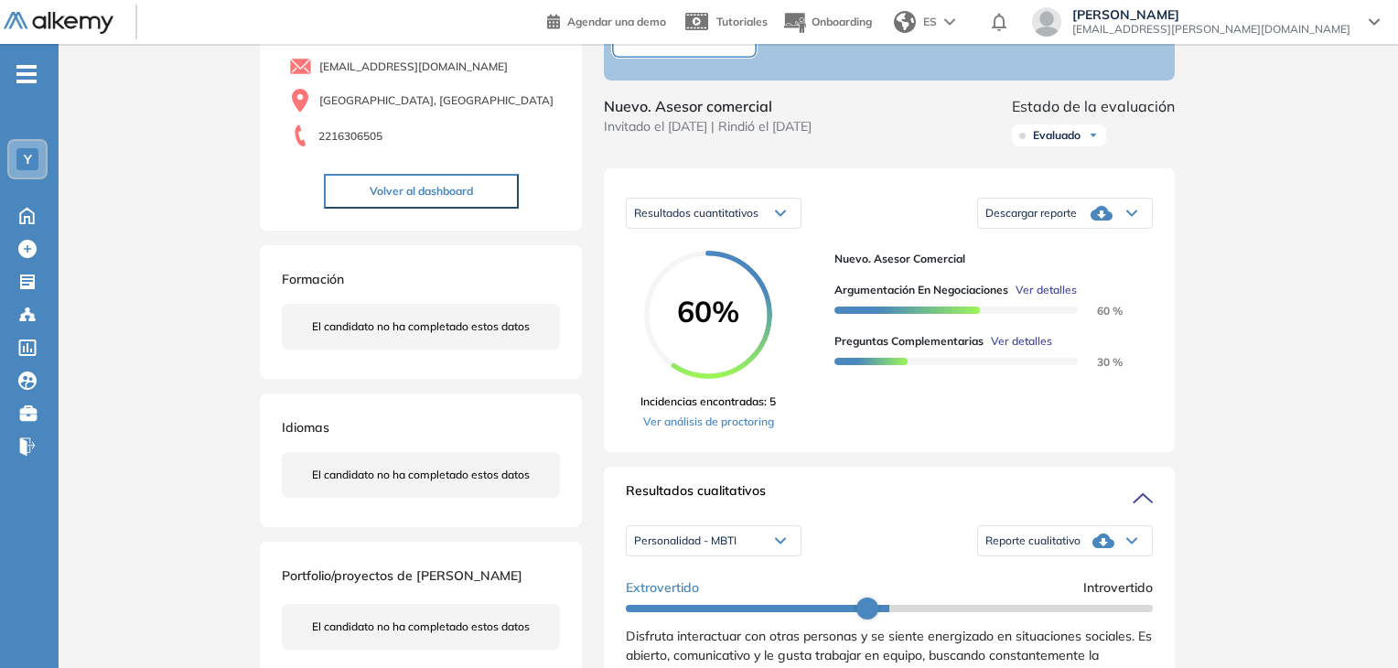
scroll to position [91, 0]
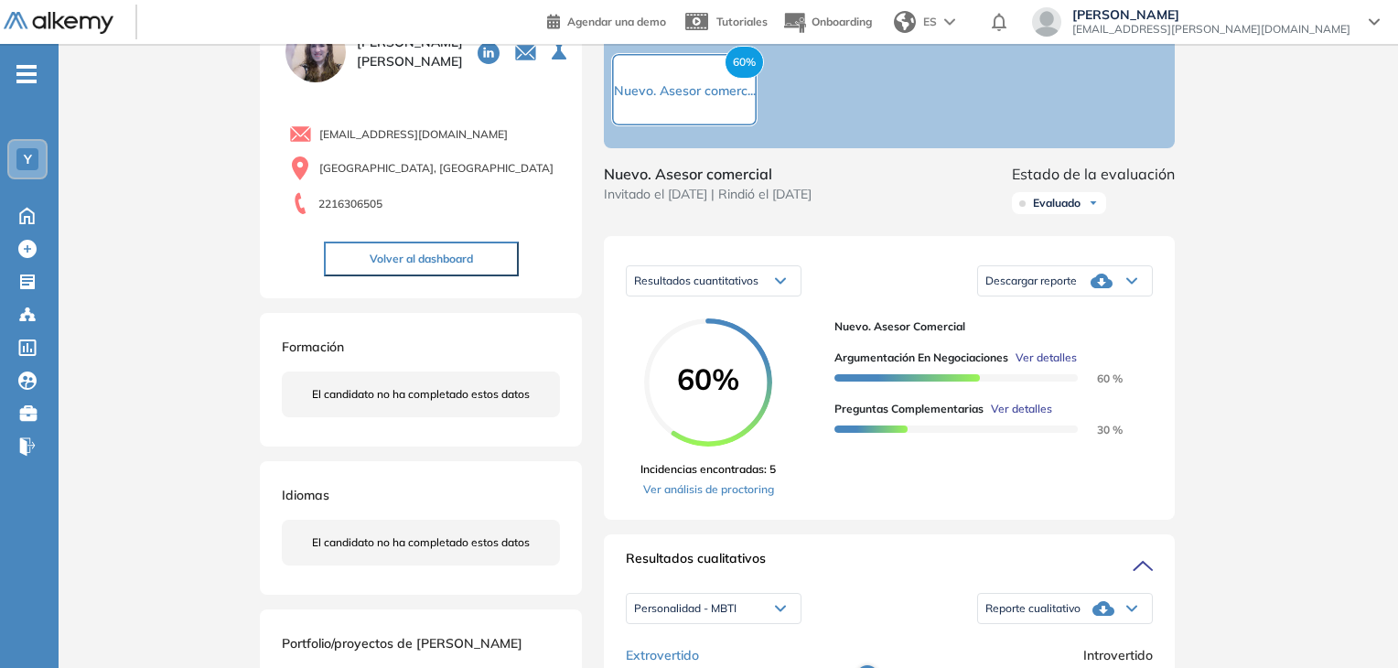
click at [1080, 299] on div "Descargar reporte" at bounding box center [1065, 281] width 174 height 37
click at [1100, 353] on li "Descargar informe resumido" at bounding box center [1054, 344] width 136 height 18
click at [811, 185] on span "Nuevo. Asesor comercial" at bounding box center [708, 174] width 208 height 22
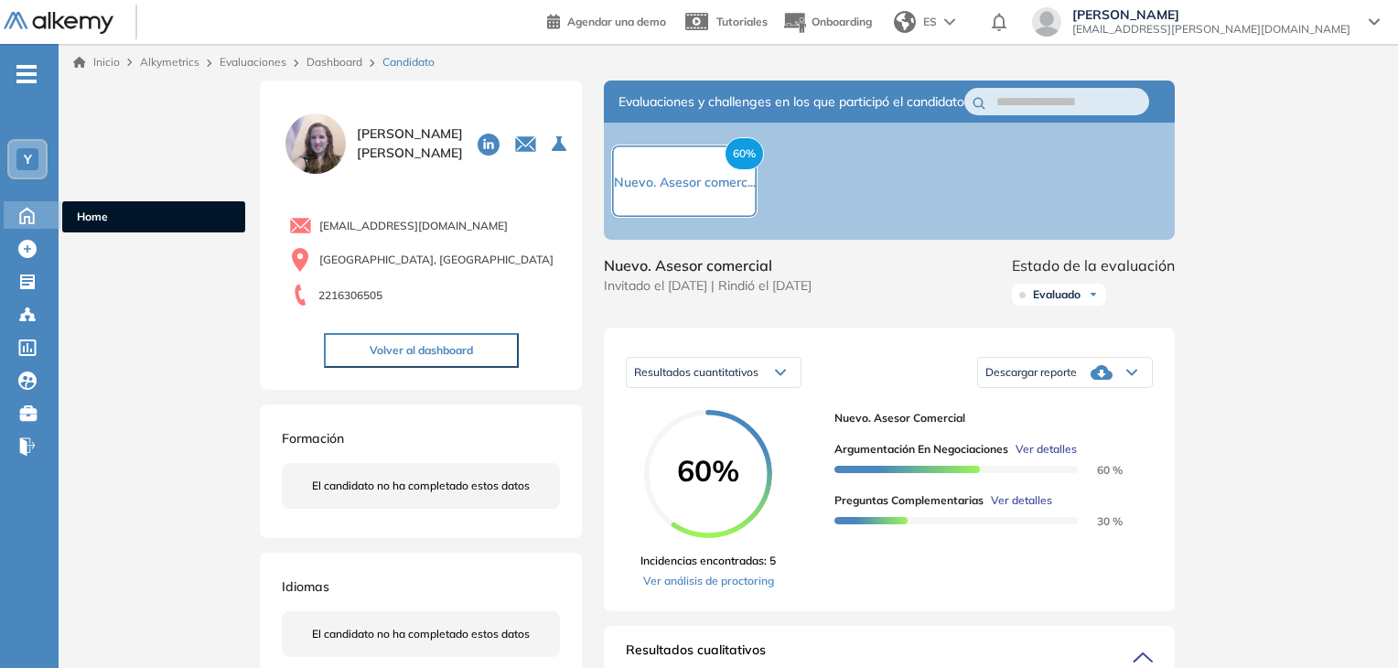
click at [32, 209] on icon at bounding box center [27, 214] width 32 height 22
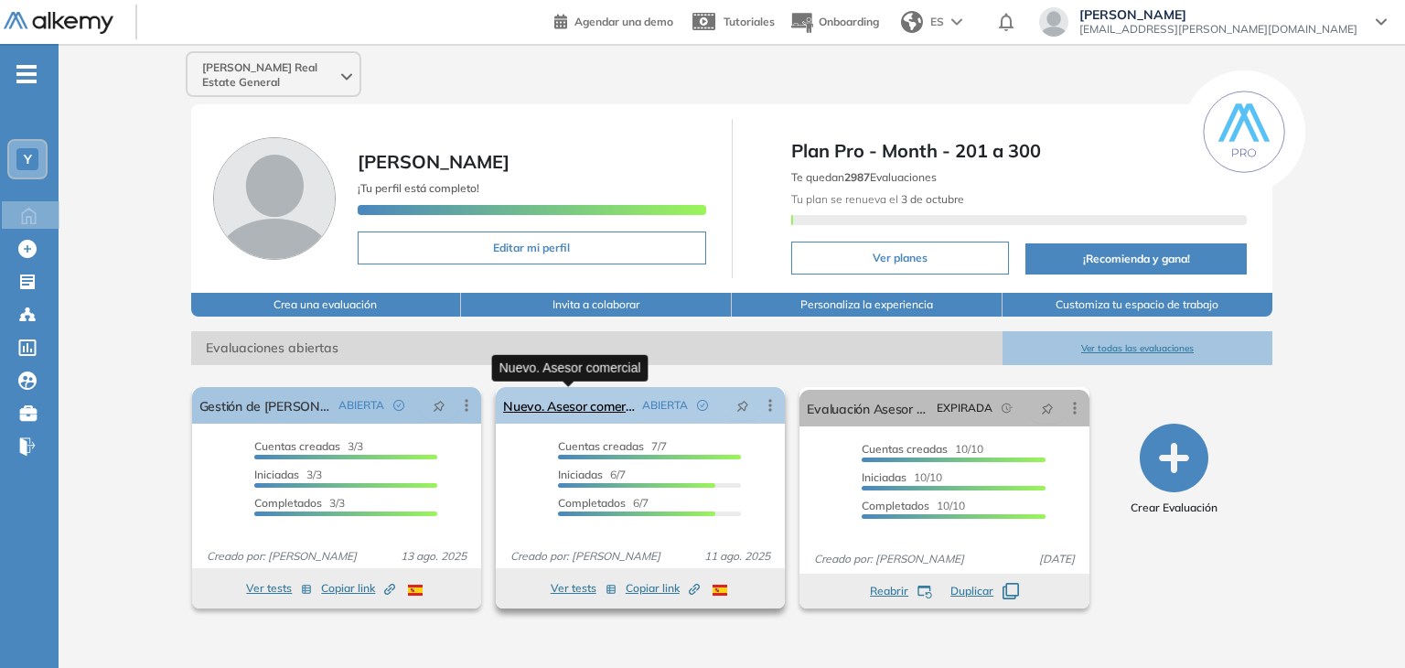
click at [553, 402] on link "Nuevo. Asesor comercial" at bounding box center [569, 405] width 132 height 37
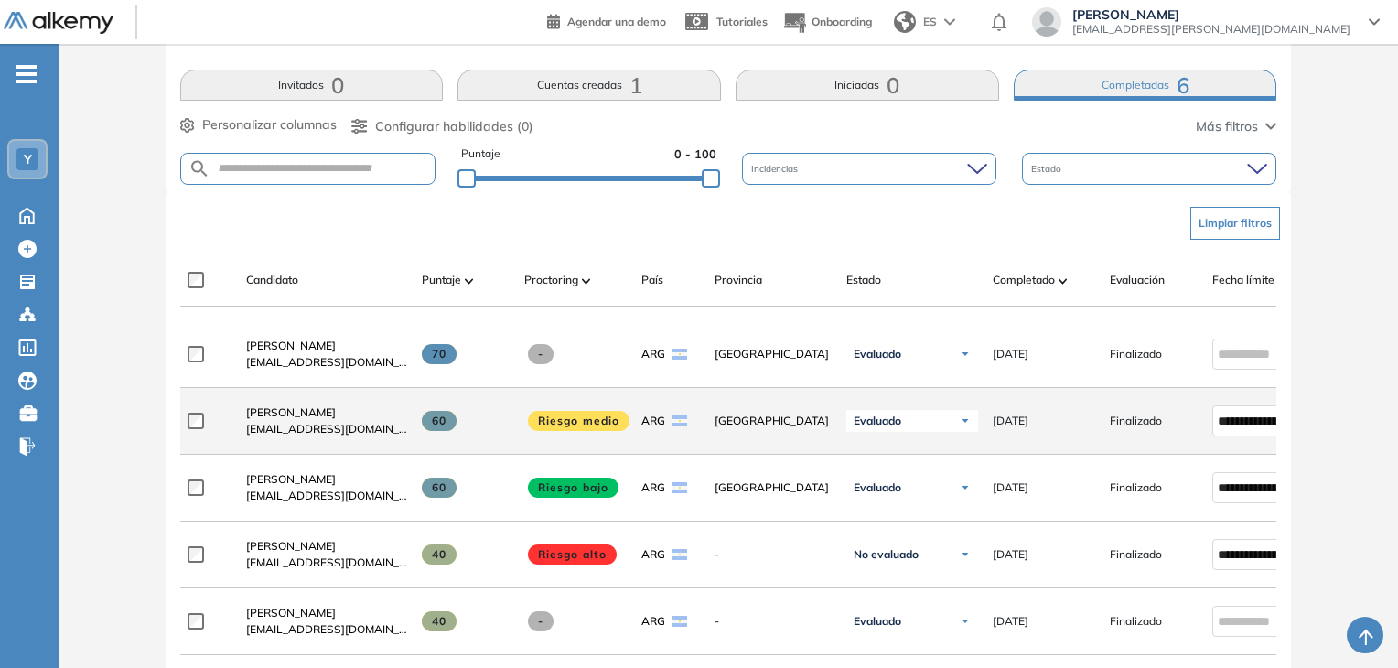
scroll to position [457, 0]
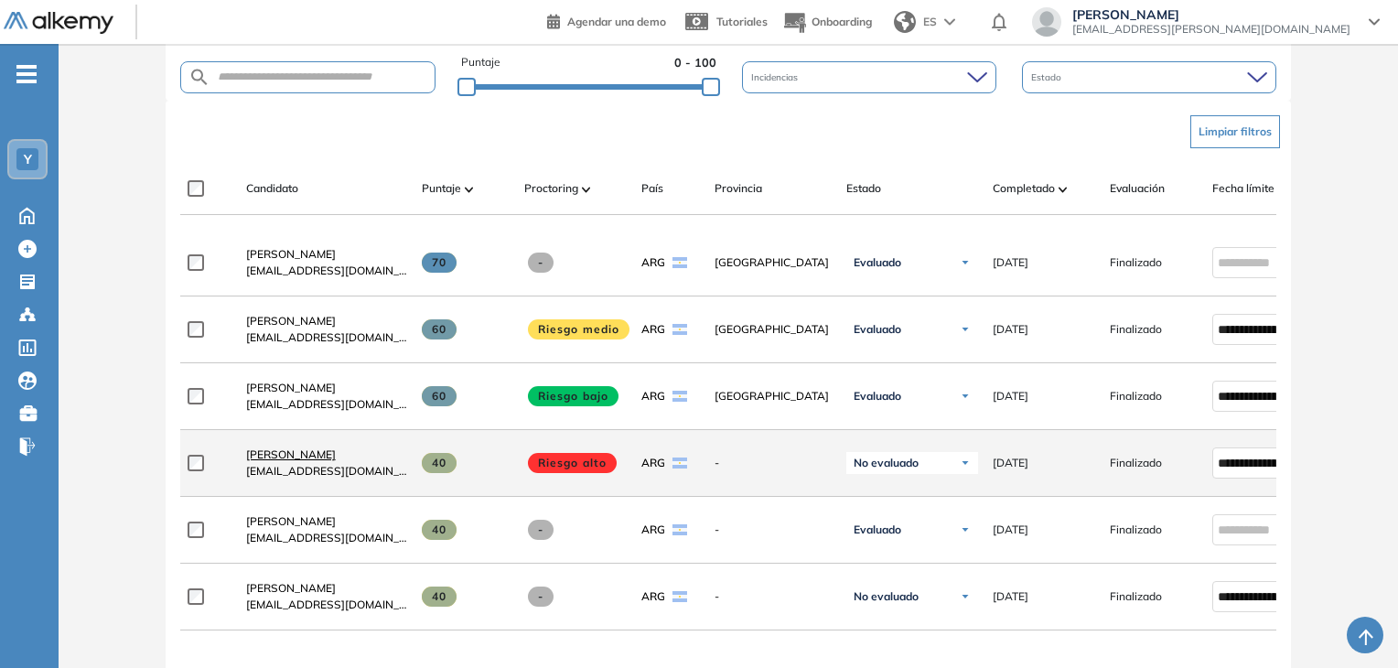
click at [300, 459] on span "[PERSON_NAME]" at bounding box center [291, 454] width 90 height 14
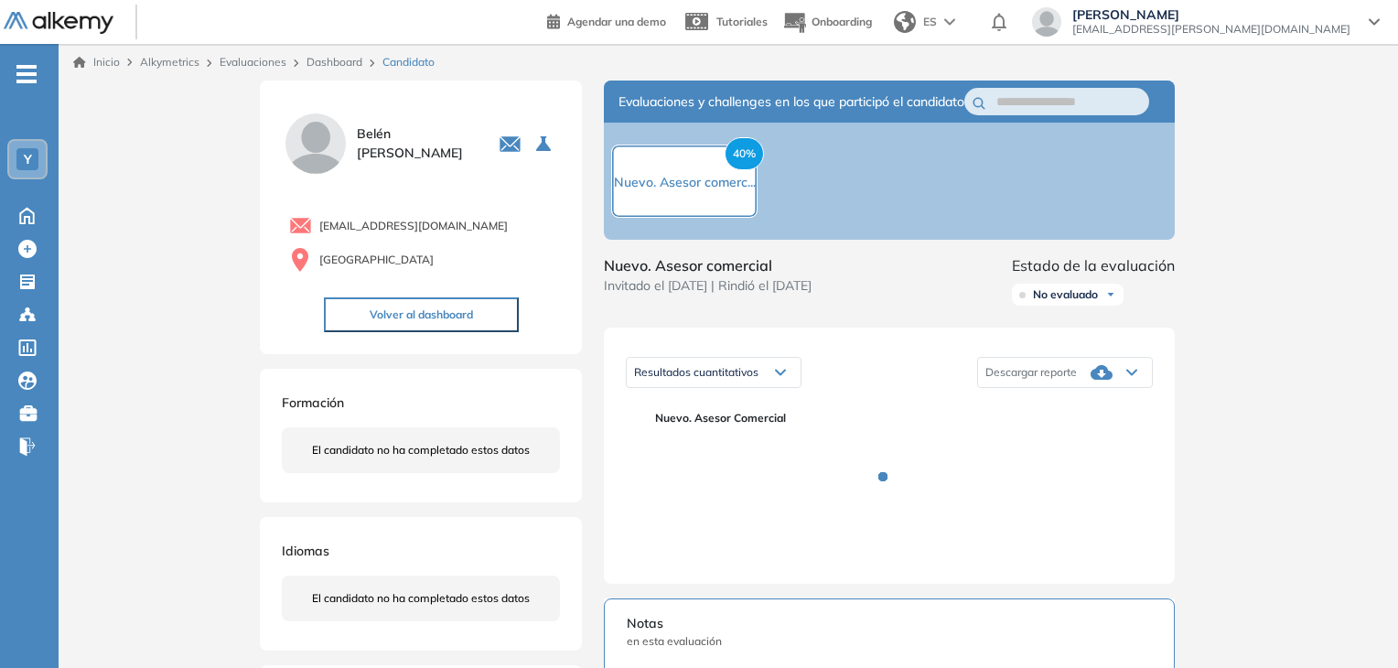
click at [1080, 302] on span "No evaluado" at bounding box center [1065, 294] width 65 height 15
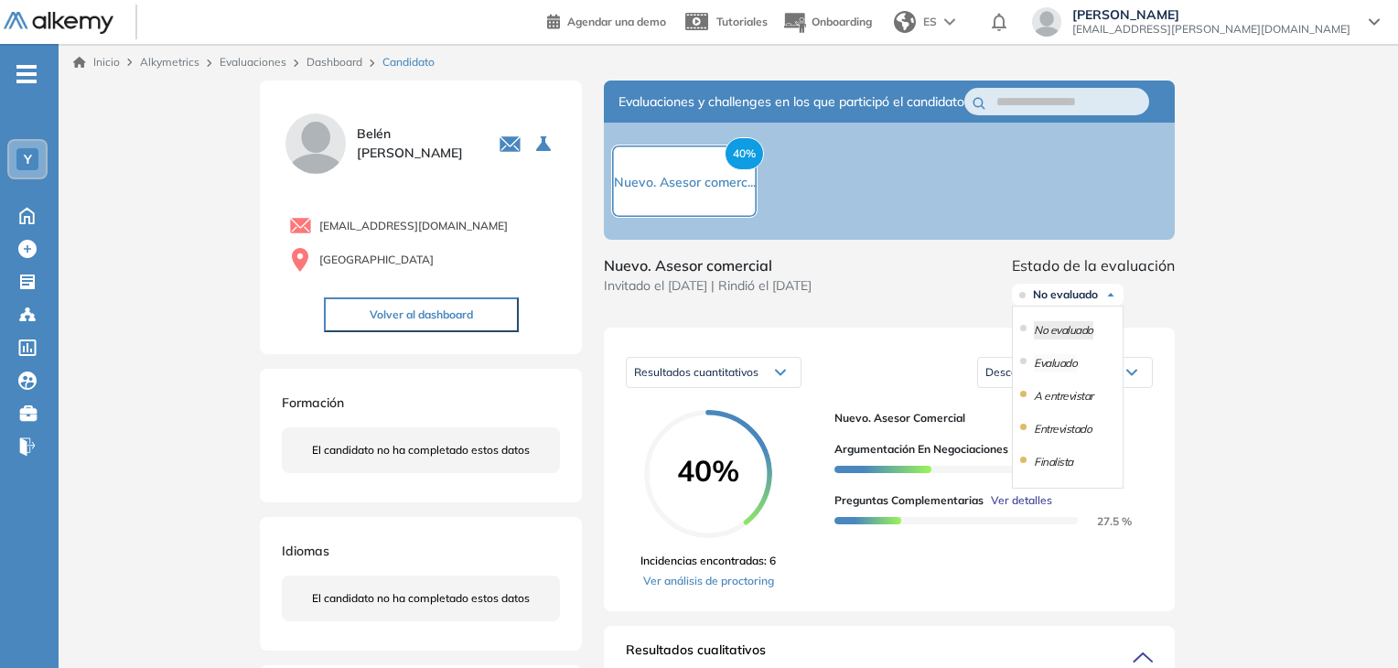
click at [1069, 372] on li "Evaluado" at bounding box center [1055, 363] width 43 height 18
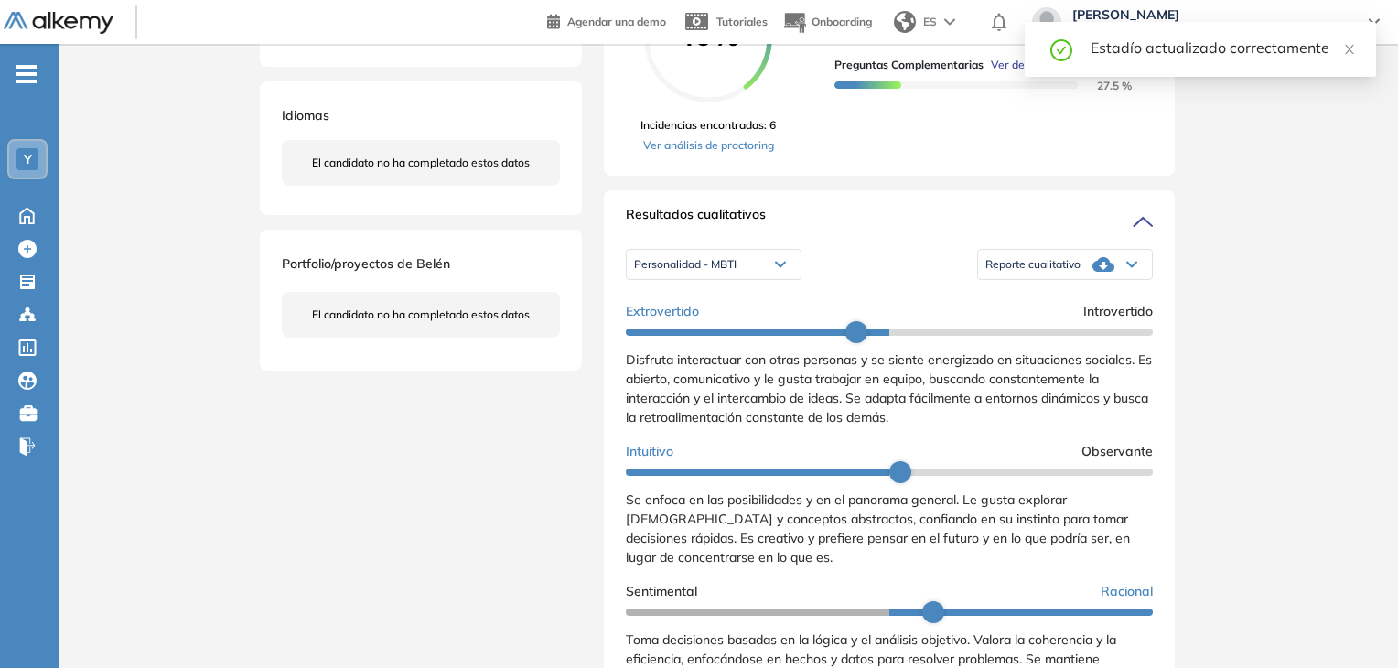
scroll to position [457, 0]
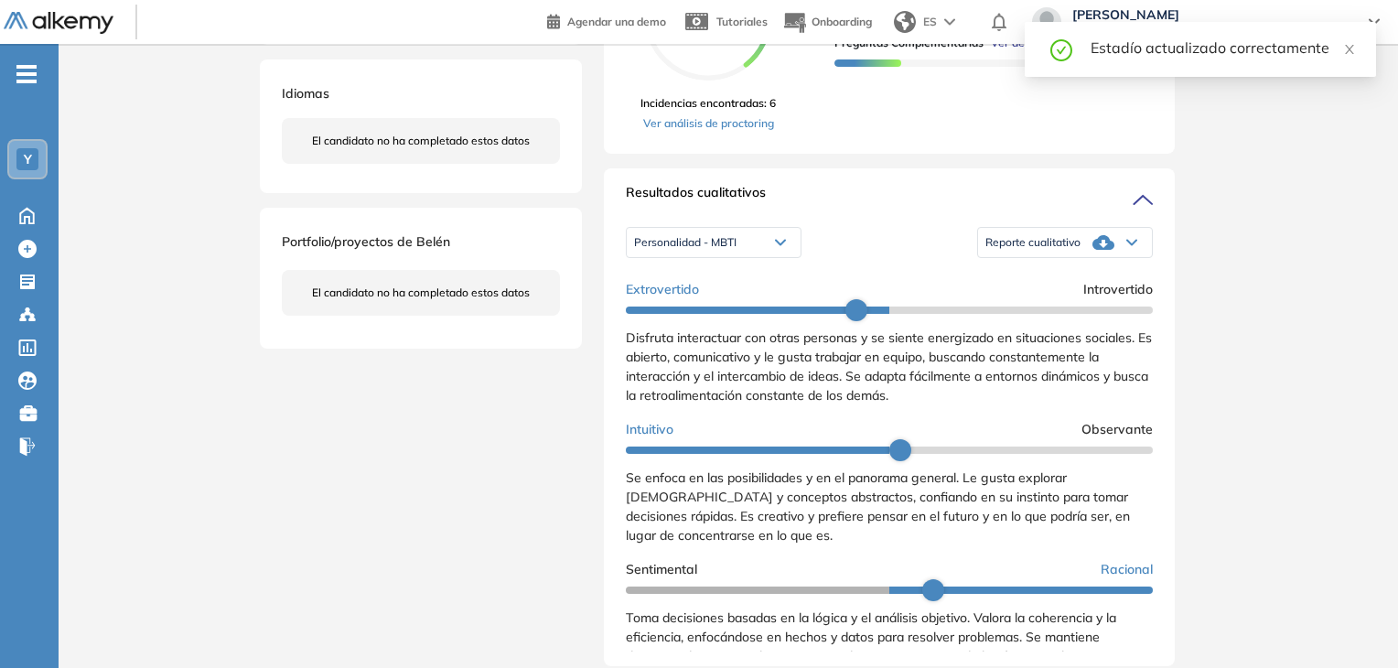
click at [1080, 261] on div "Reporte cualitativo" at bounding box center [1065, 242] width 174 height 37
click at [1058, 282] on li "Reporte con Afinidad AI" at bounding box center [1042, 272] width 112 height 18
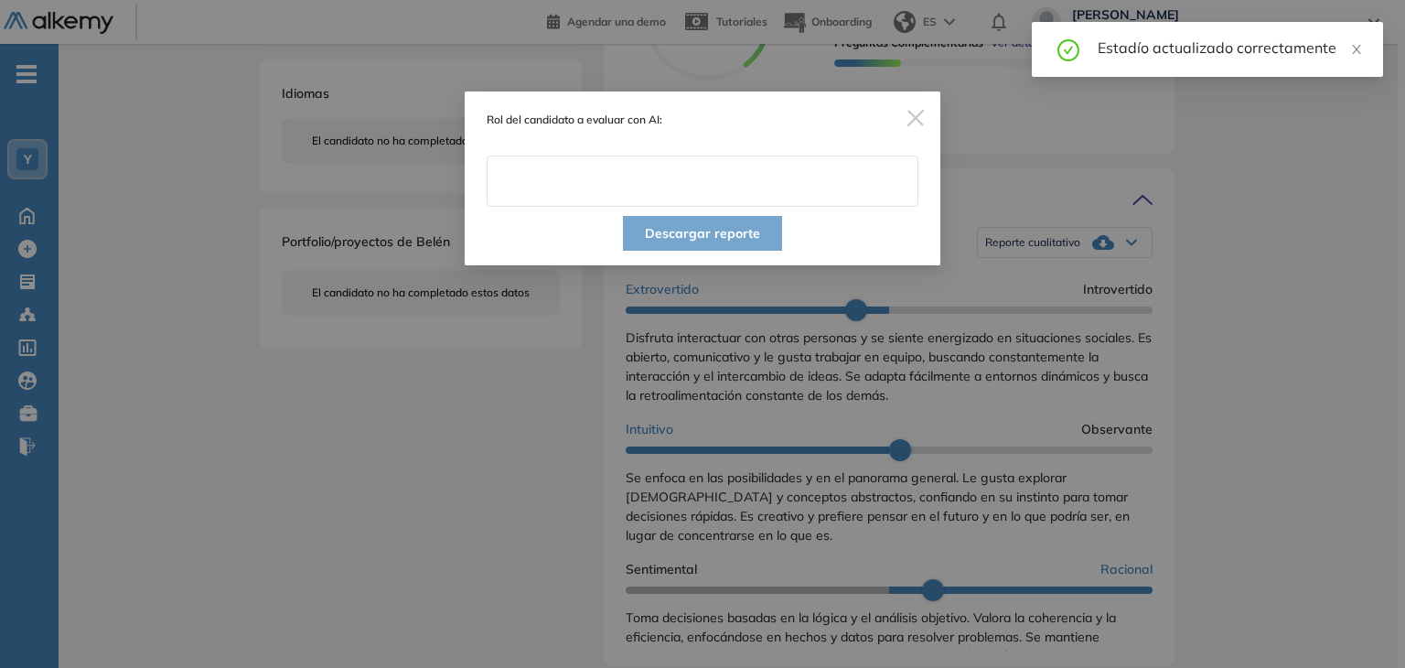
click at [560, 177] on input "text" at bounding box center [703, 181] width 432 height 51
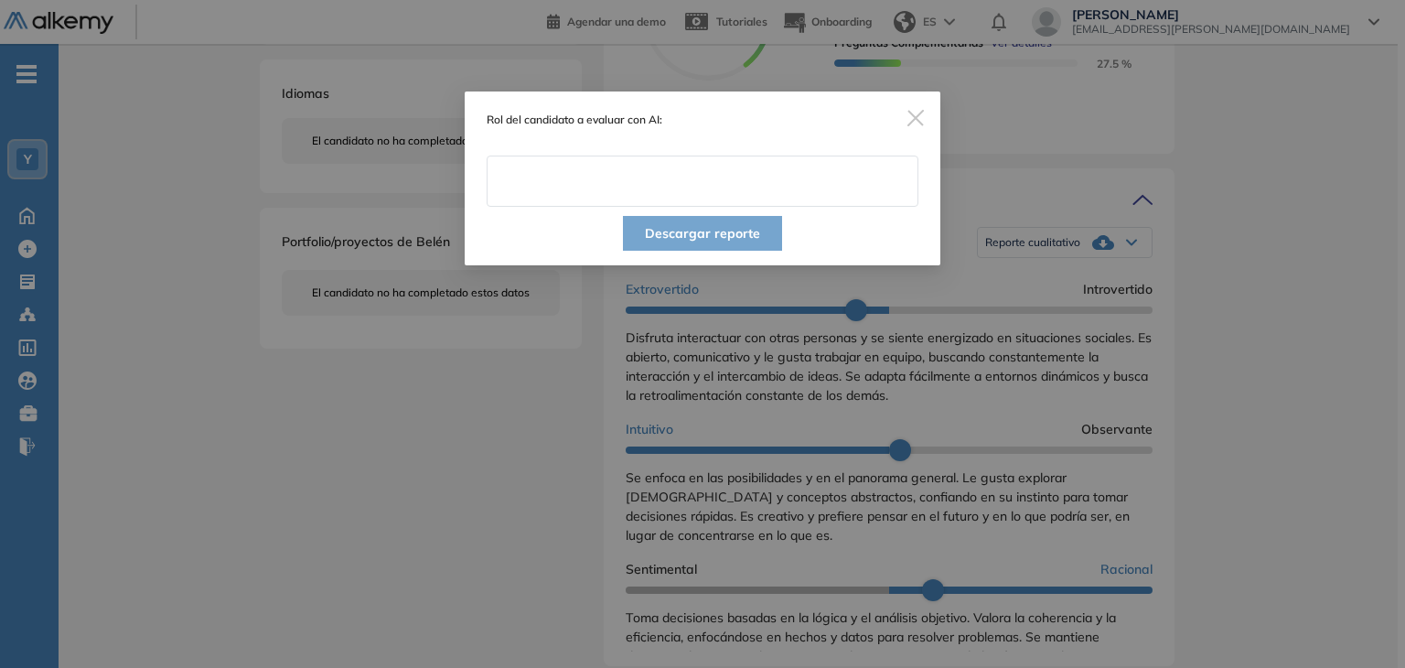
type input "**********"
click at [556, 224] on div "Descargar reporte" at bounding box center [703, 236] width 476 height 59
click at [694, 231] on button "Descargar reporte" at bounding box center [702, 233] width 159 height 35
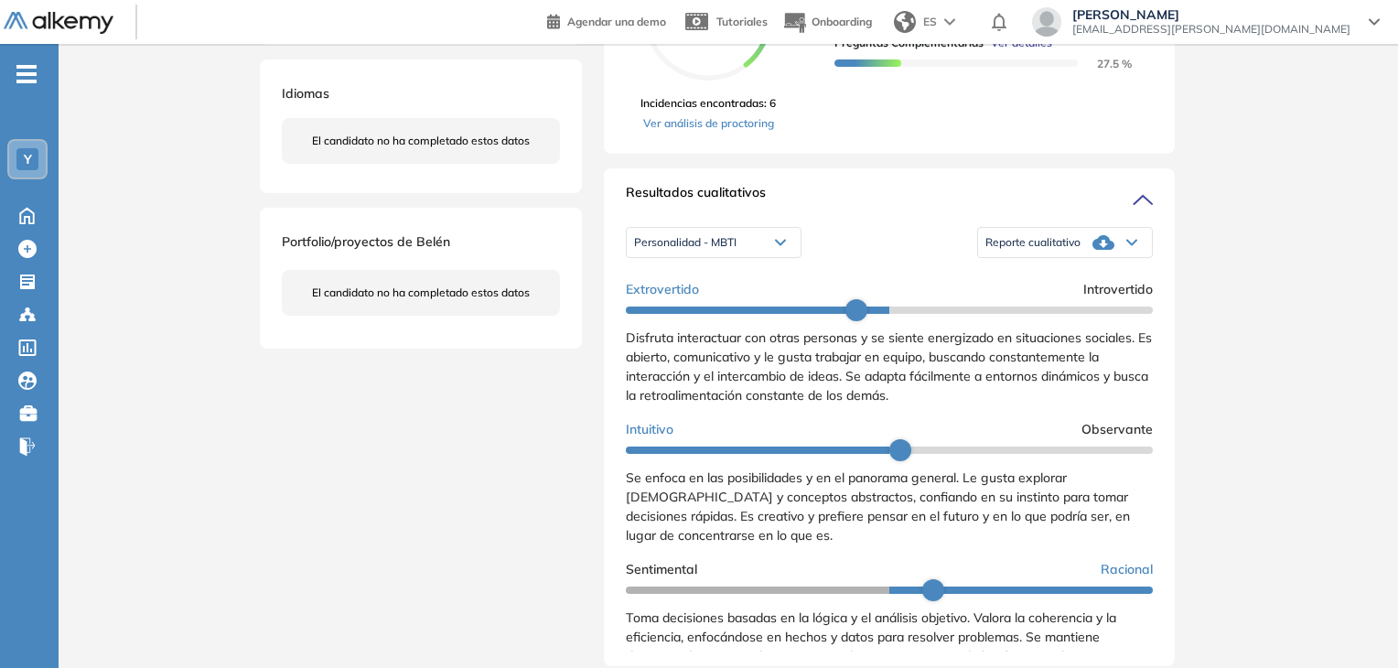
click at [841, 173] on div "Evaluaciones y challenges en los que participó el candidato 40% Nuevo. Asesor c…" at bounding box center [889, 409] width 615 height 1572
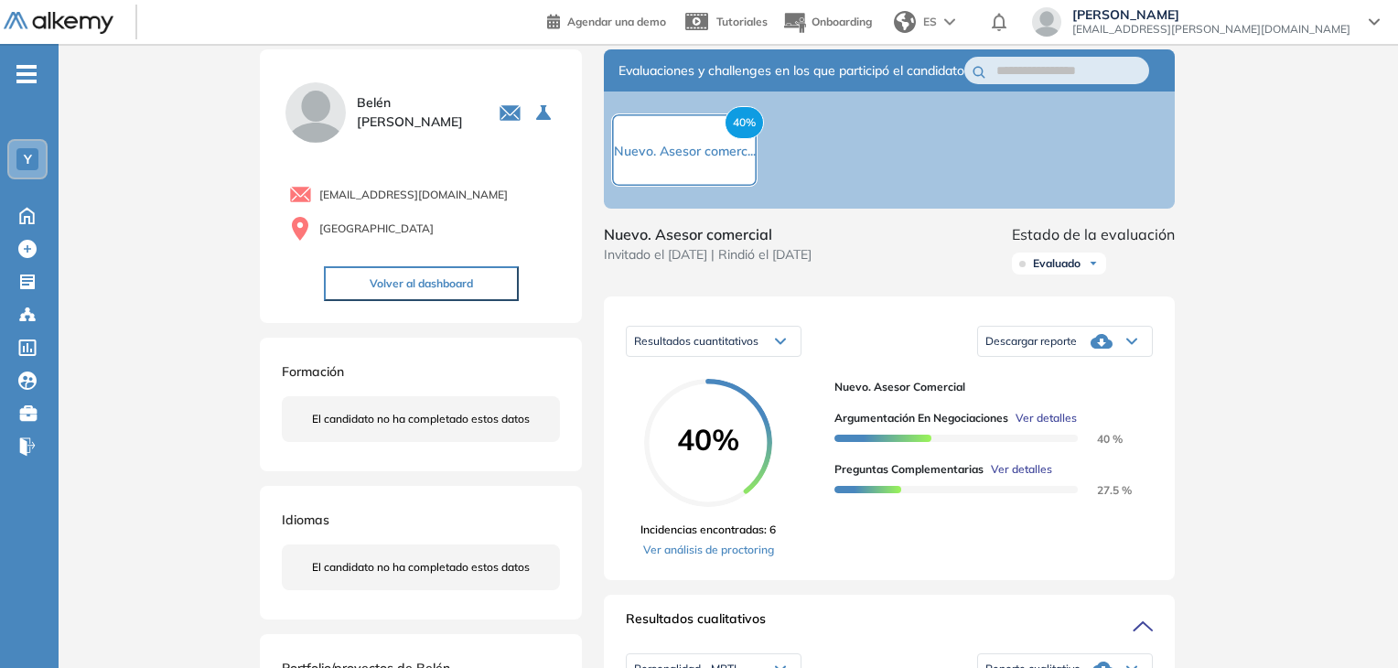
scroll to position [0, 0]
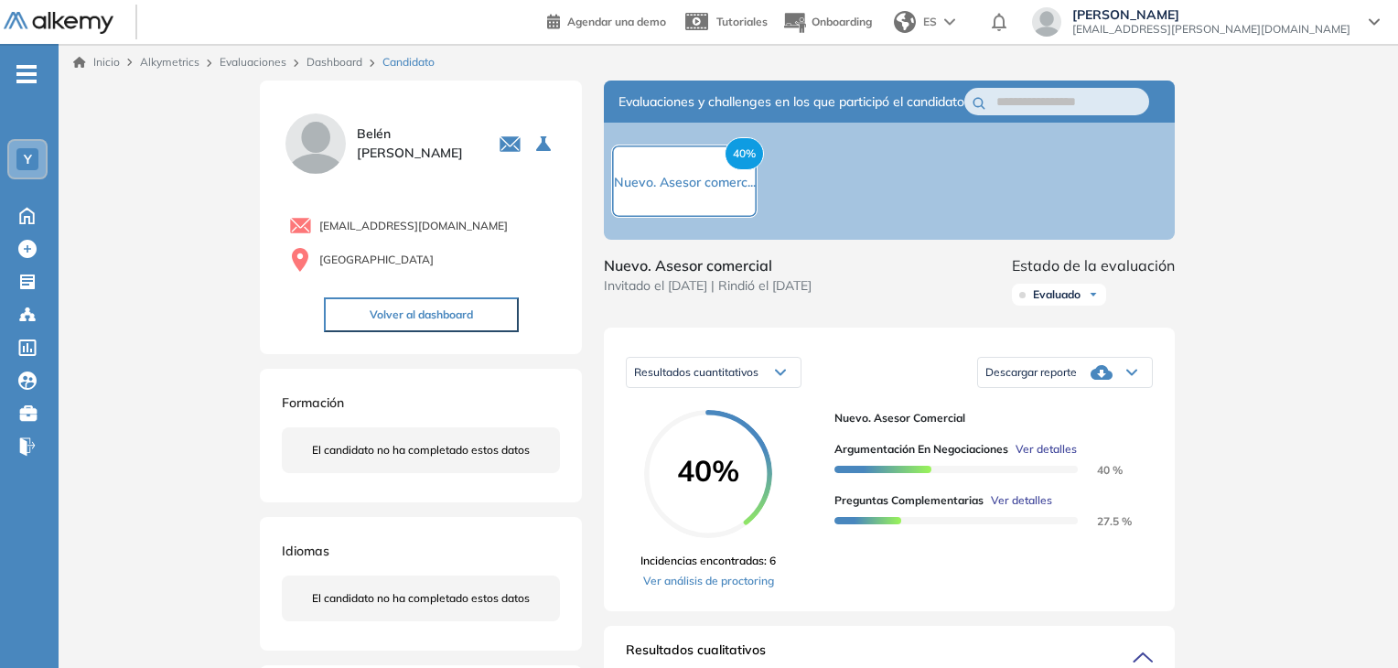
click at [1094, 380] on icon at bounding box center [1101, 372] width 22 height 15
click at [1096, 445] on li "Descargar informe resumido" at bounding box center [1054, 435] width 136 height 18
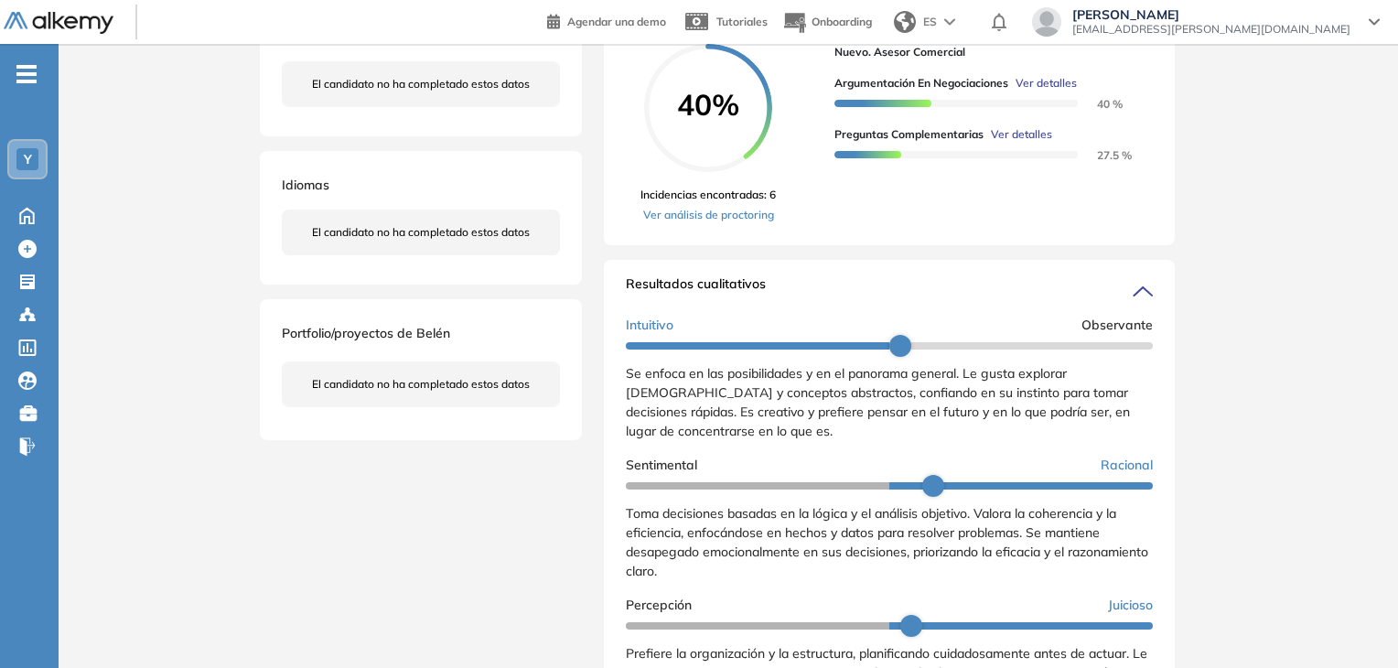
scroll to position [321, 0]
